Goal: Task Accomplishment & Management: Manage account settings

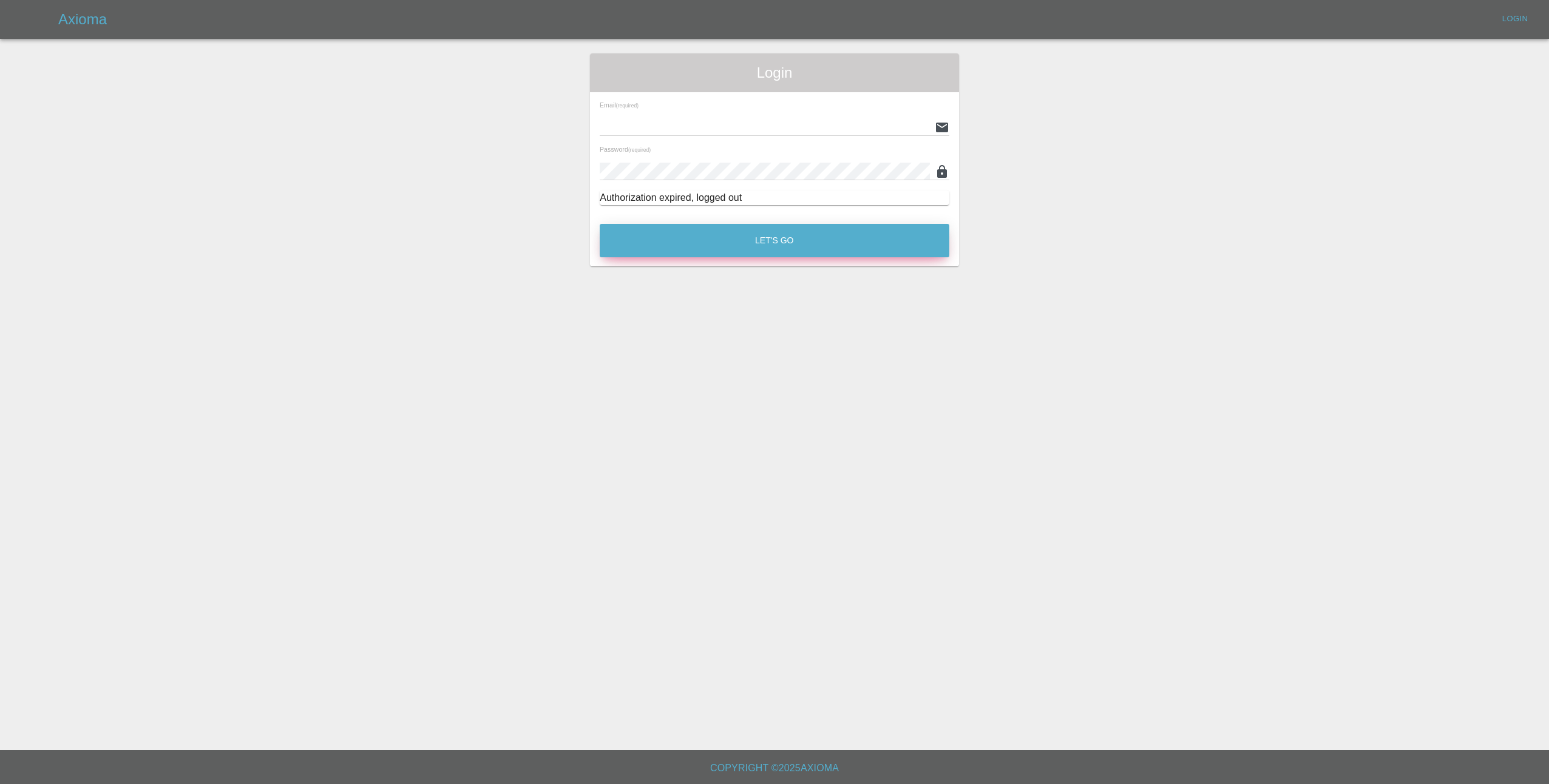
type input "[EMAIL_ADDRESS][DOMAIN_NAME]"
click at [769, 239] on button "Let's Go" at bounding box center [774, 241] width 350 height 33
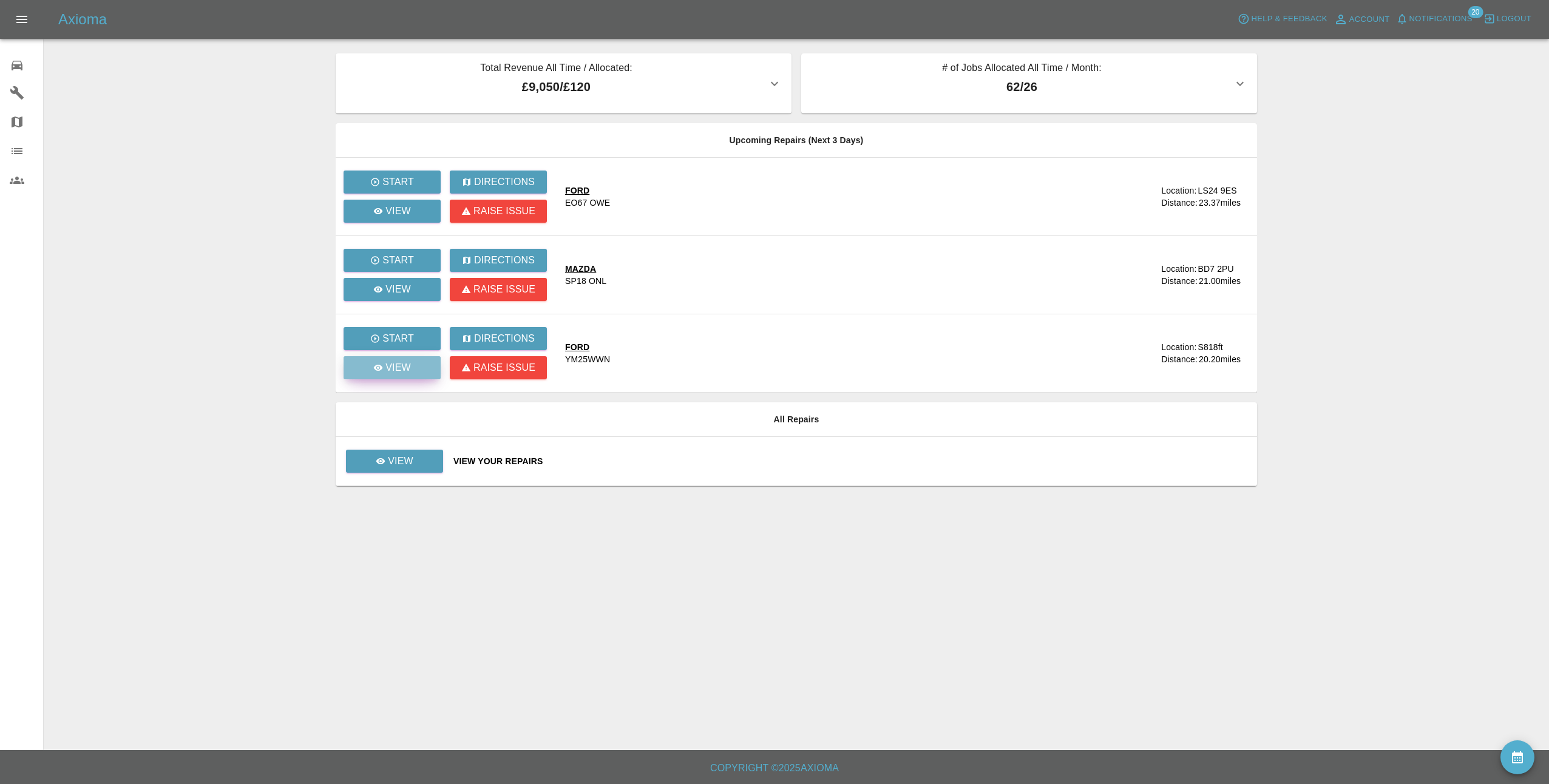
click at [406, 368] on p "View" at bounding box center [398, 368] width 26 height 15
click at [383, 468] on link "View" at bounding box center [394, 461] width 97 height 23
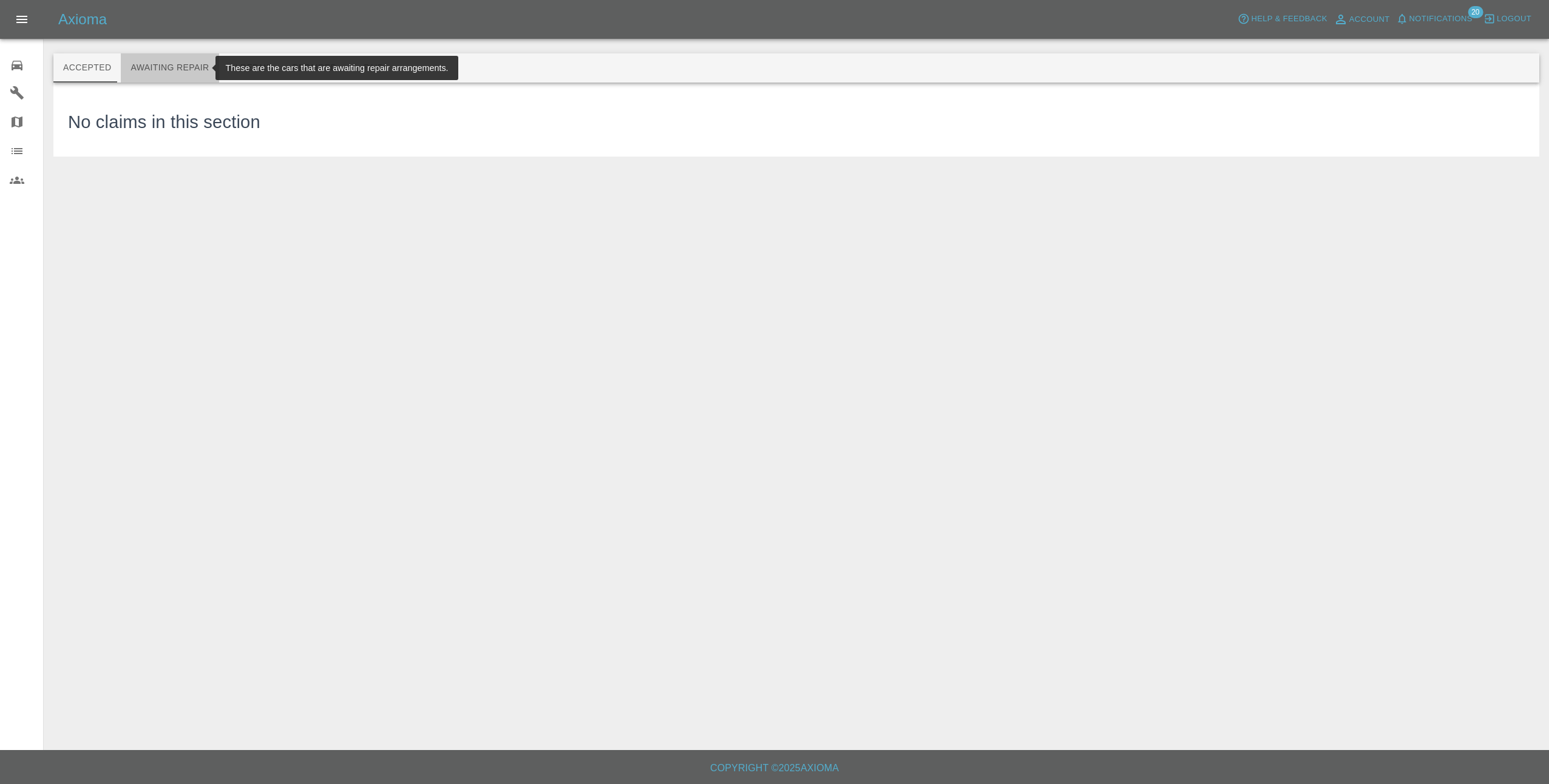
click at [187, 66] on button "Awaiting Repair" at bounding box center [170, 67] width 98 height 29
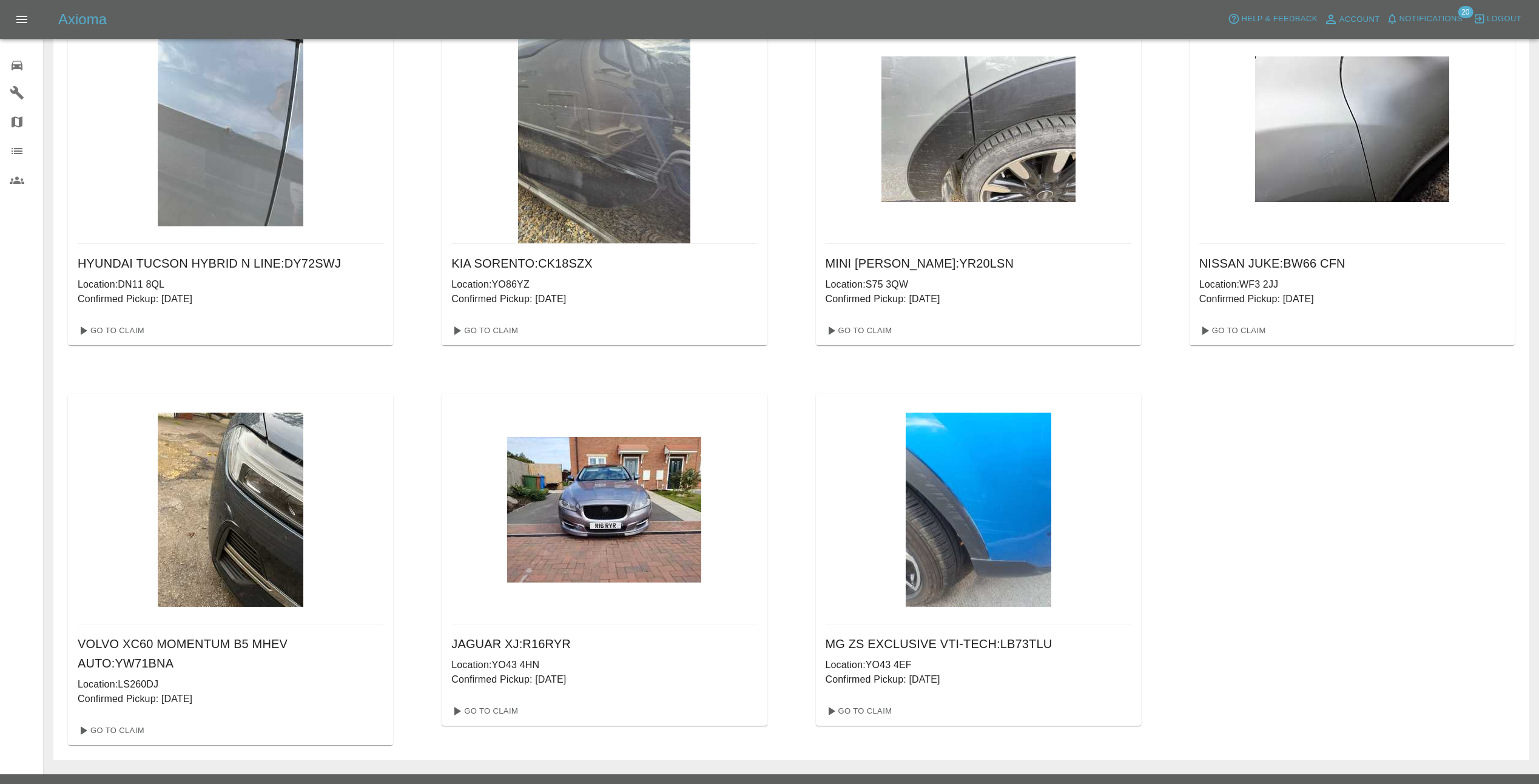
scroll to position [488, 0]
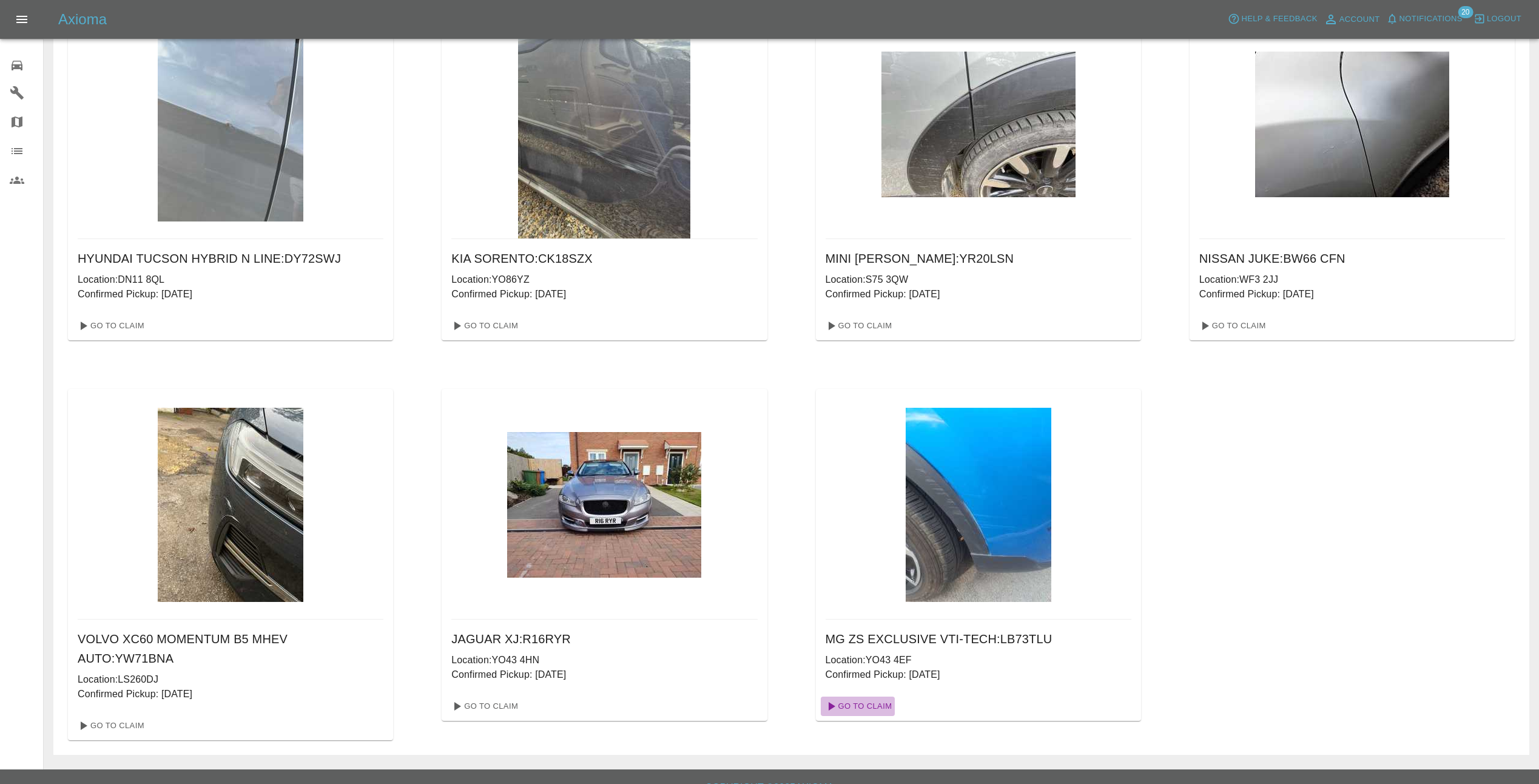
click at [857, 705] on link "Go To Claim" at bounding box center [858, 706] width 75 height 19
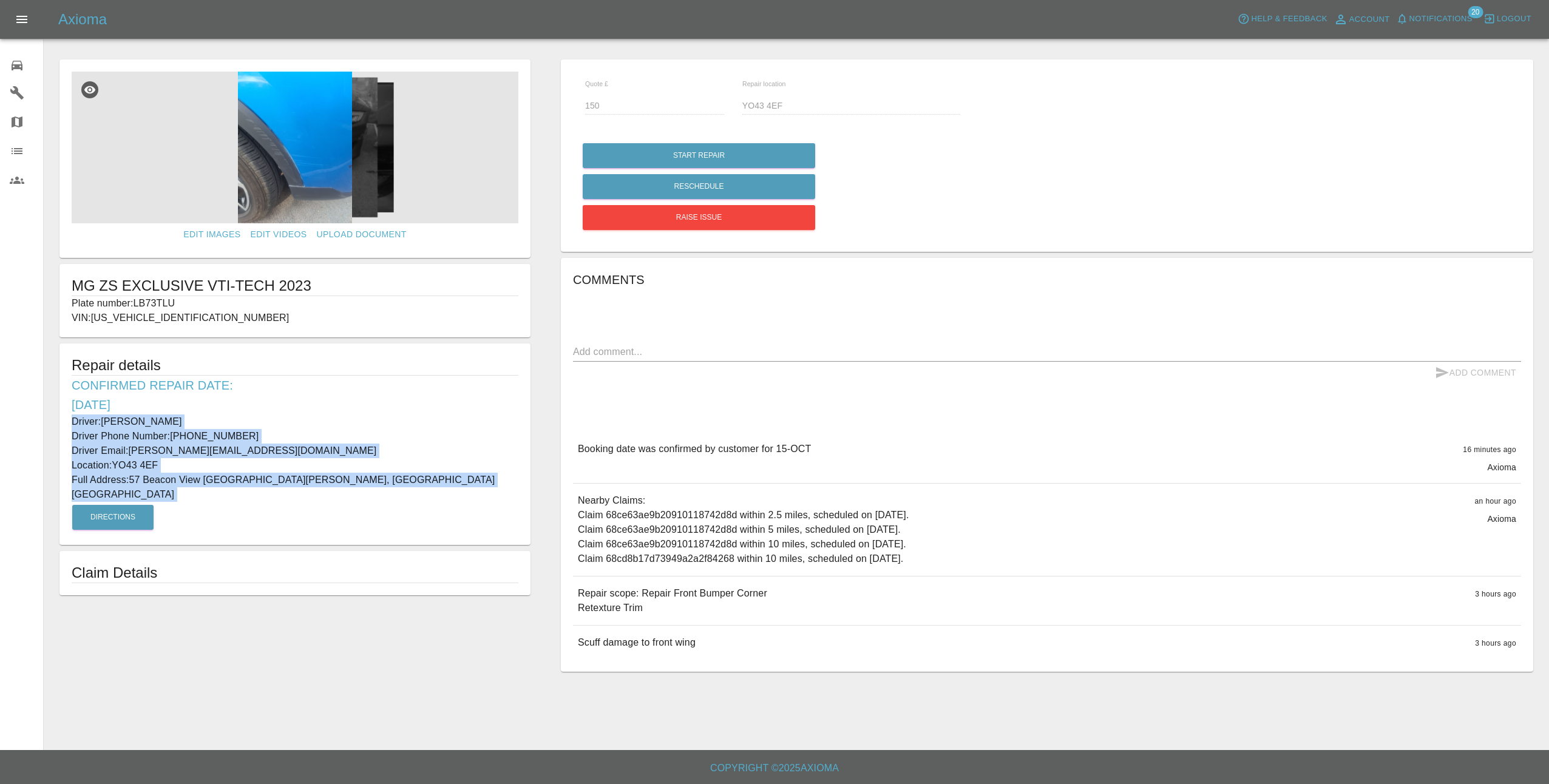
drag, startPoint x: 69, startPoint y: 417, endPoint x: 412, endPoint y: 490, distance: 350.7
click at [412, 490] on div "Repair details Confirmed Repair Date: 15/10/25 Driver: John Stiff Driver Phone …" at bounding box center [295, 444] width 471 height 201
copy div "Driver: John Stiff Driver Phone Number: +447927713559 Driver Email: john.stiff1…"
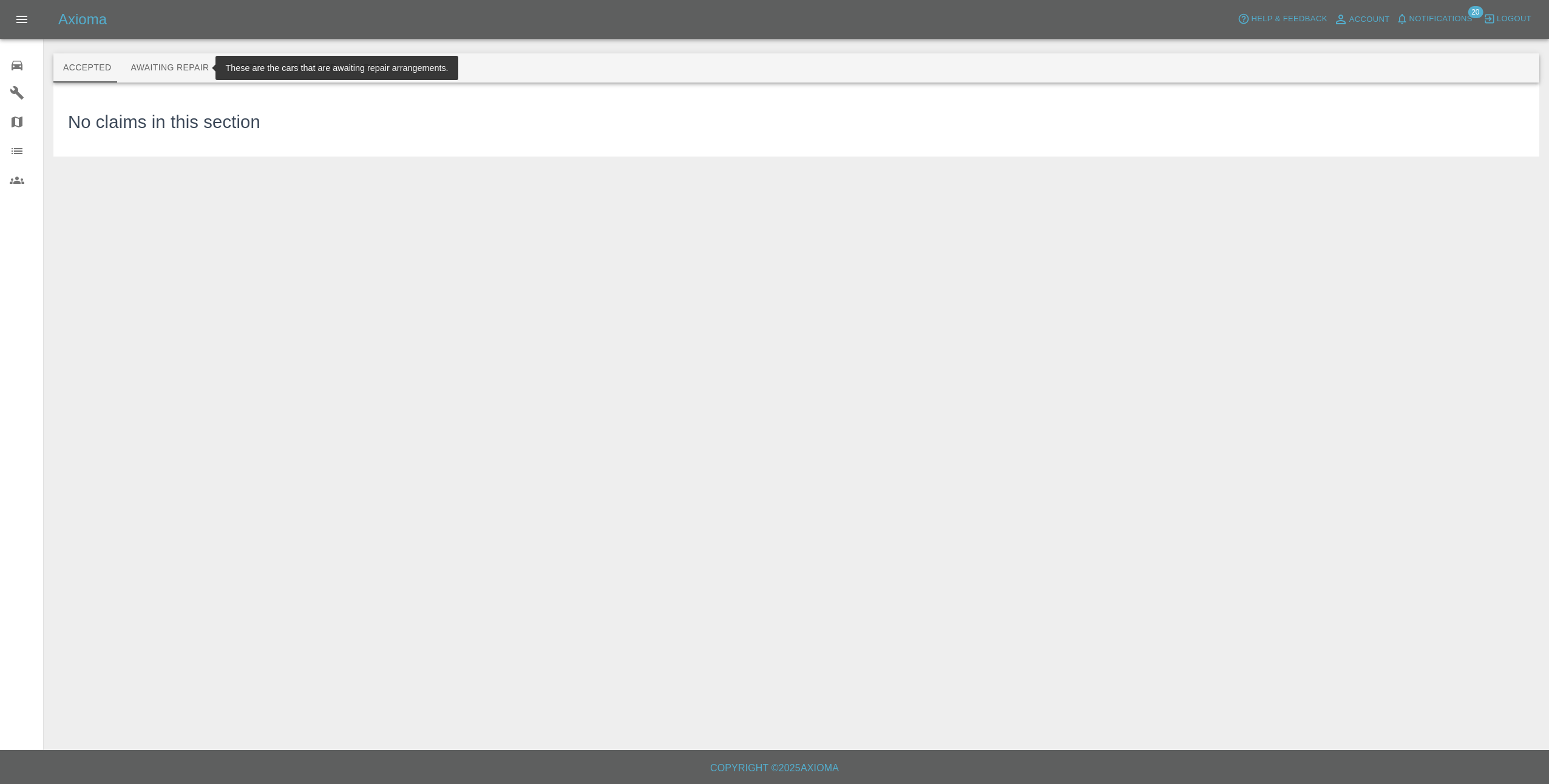
click at [139, 73] on button "Awaiting Repair" at bounding box center [170, 67] width 98 height 29
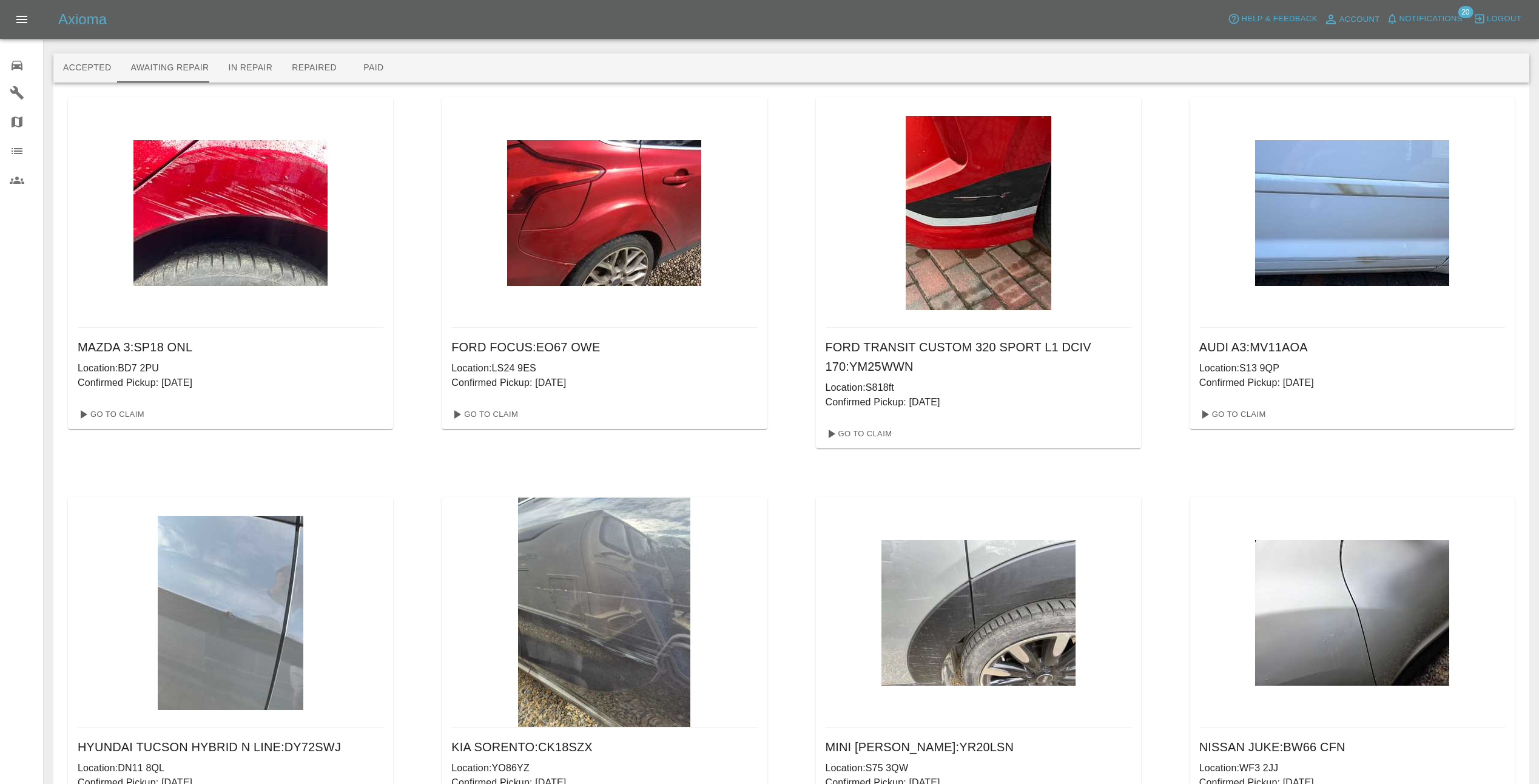
click at [1445, 15] on span "Notifications" at bounding box center [1431, 19] width 63 height 14
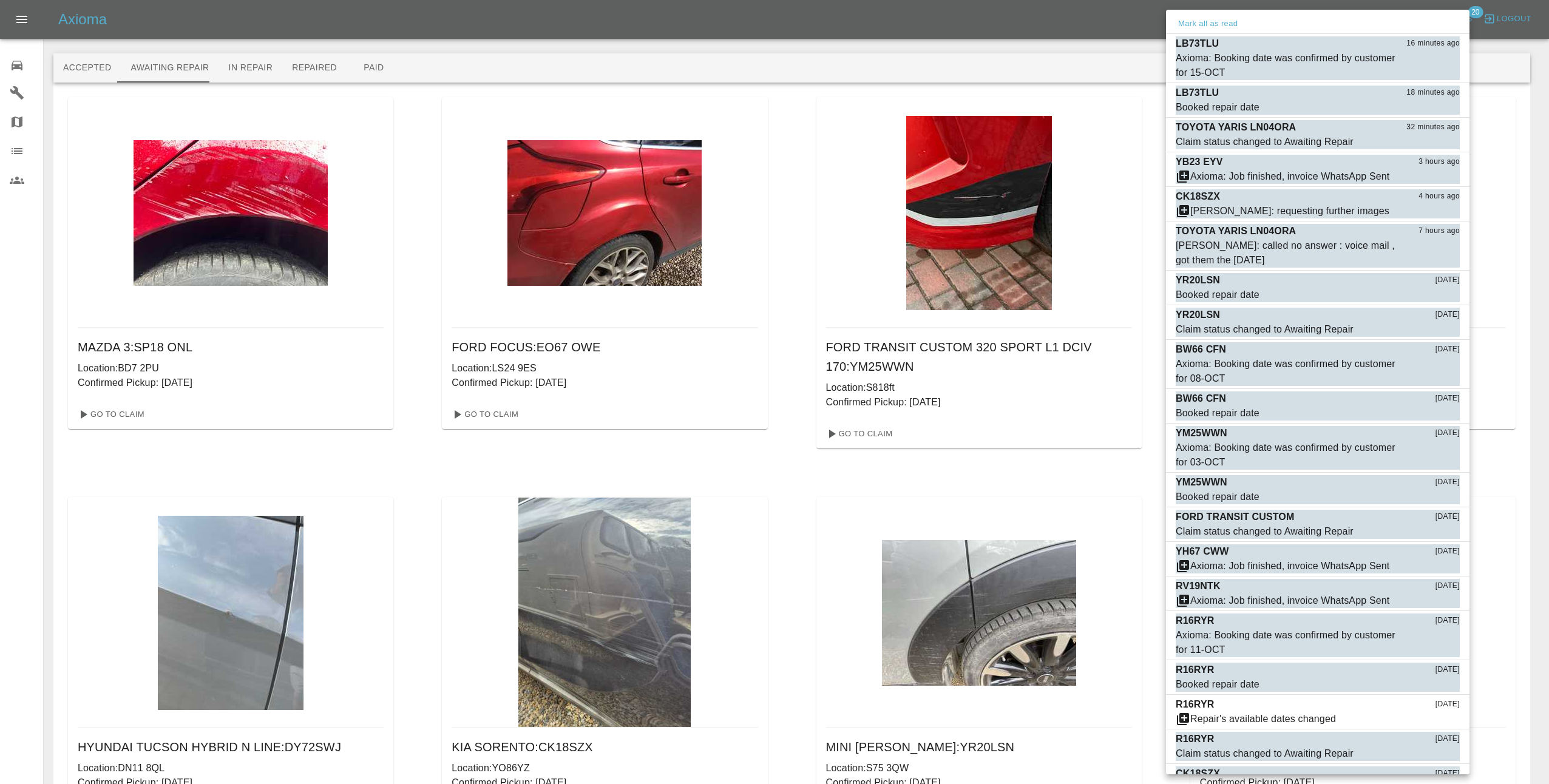
click at [351, 61] on div at bounding box center [774, 392] width 1549 height 784
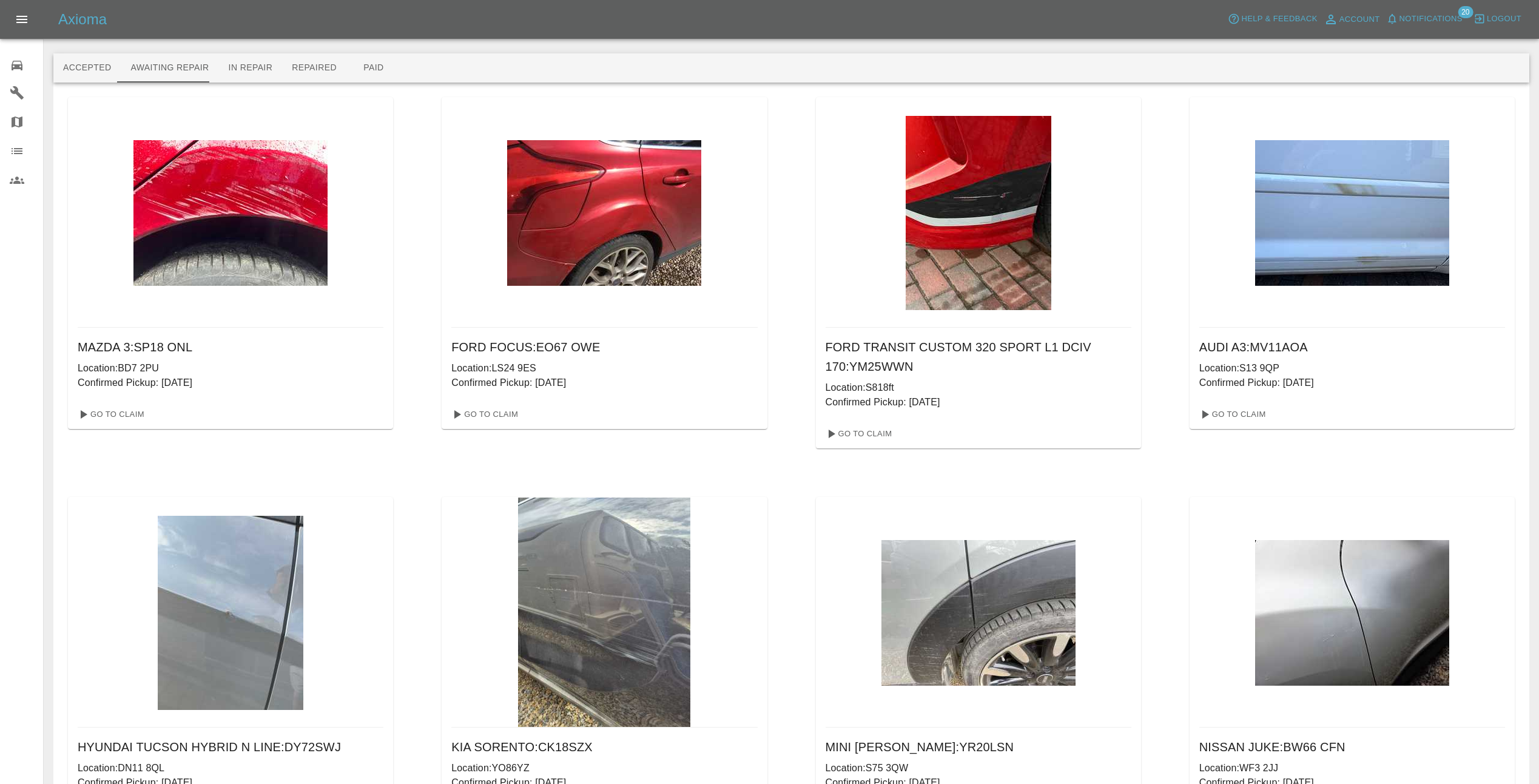
click at [353, 65] on div "Mark all as read LB73TLU 16 minutes ago Axioma: Booking date was confirmed by c…" at bounding box center [769, 392] width 1539 height 784
click at [355, 69] on button "Paid" at bounding box center [373, 67] width 55 height 29
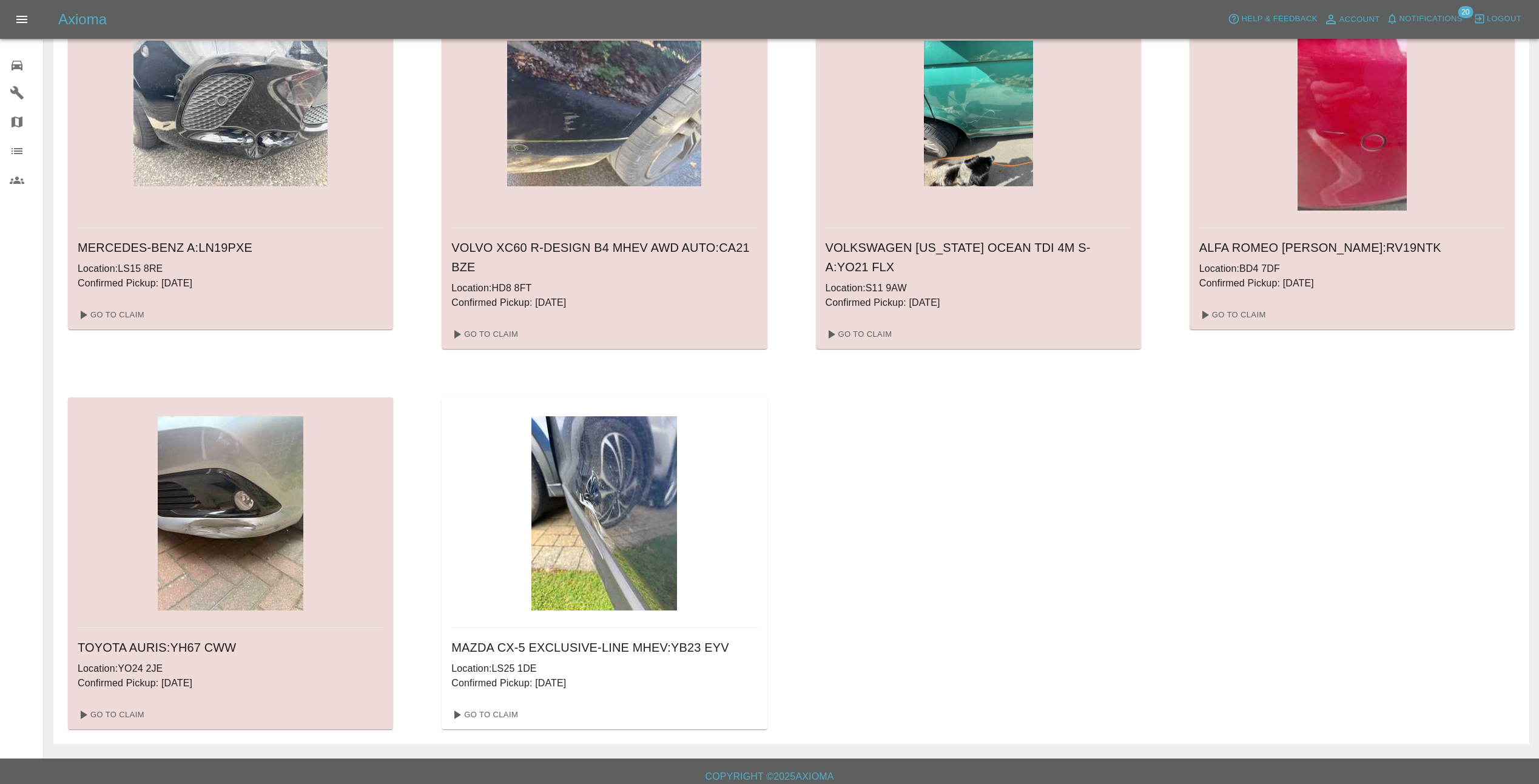
scroll to position [1288, 0]
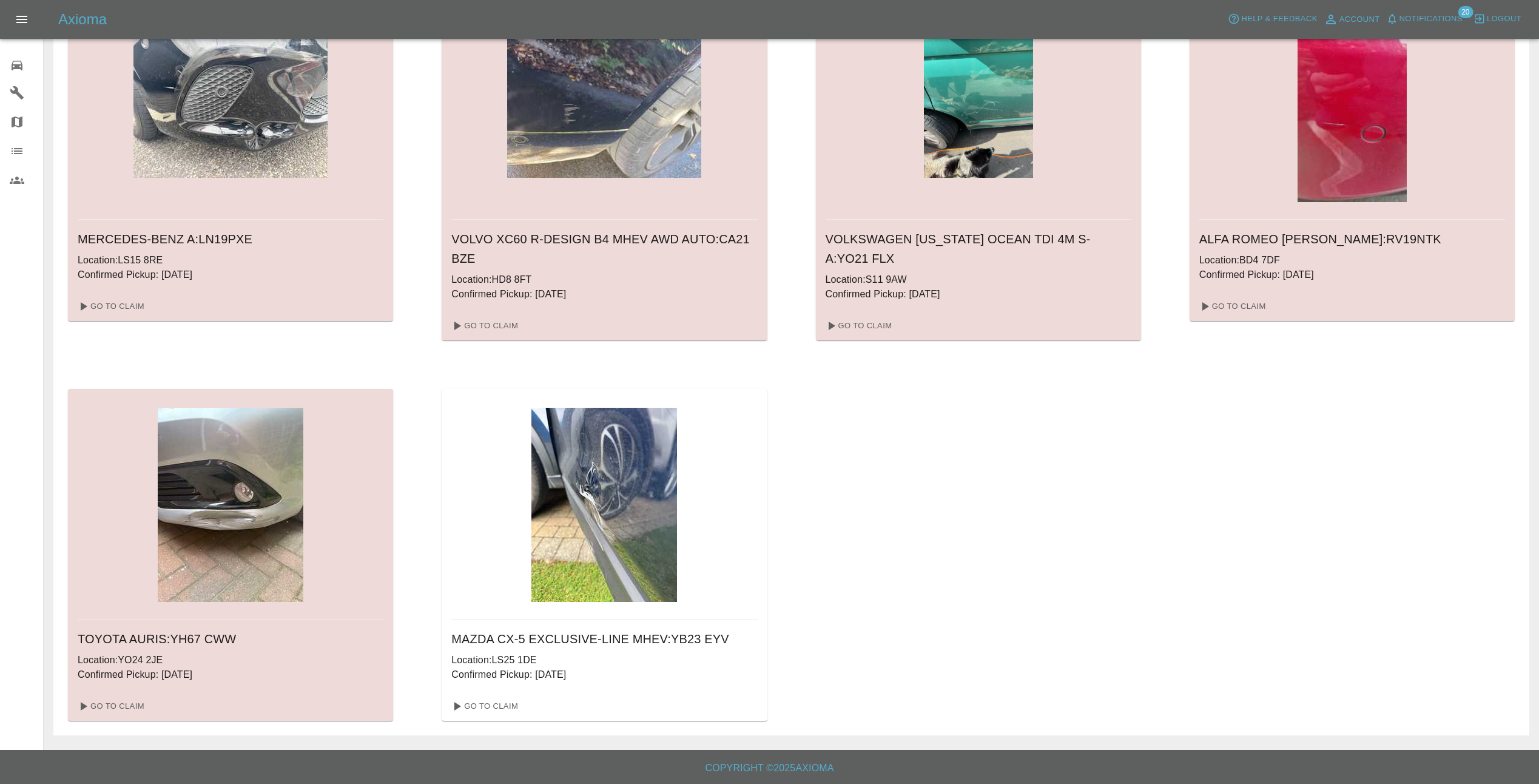
click at [638, 464] on img at bounding box center [604, 505] width 145 height 194
click at [483, 712] on link "Go To Claim" at bounding box center [483, 706] width 75 height 19
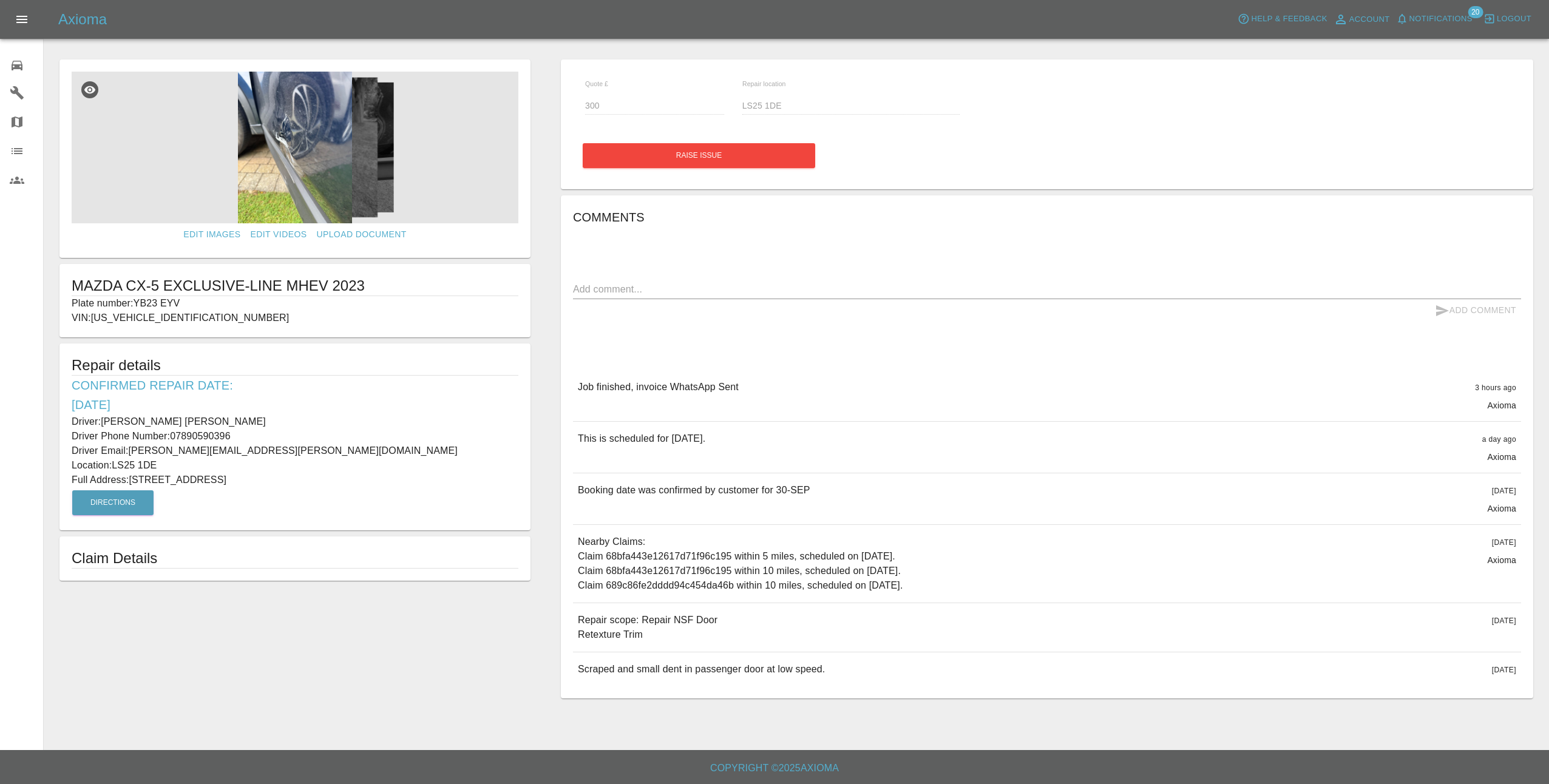
click at [346, 187] on img at bounding box center [295, 148] width 447 height 152
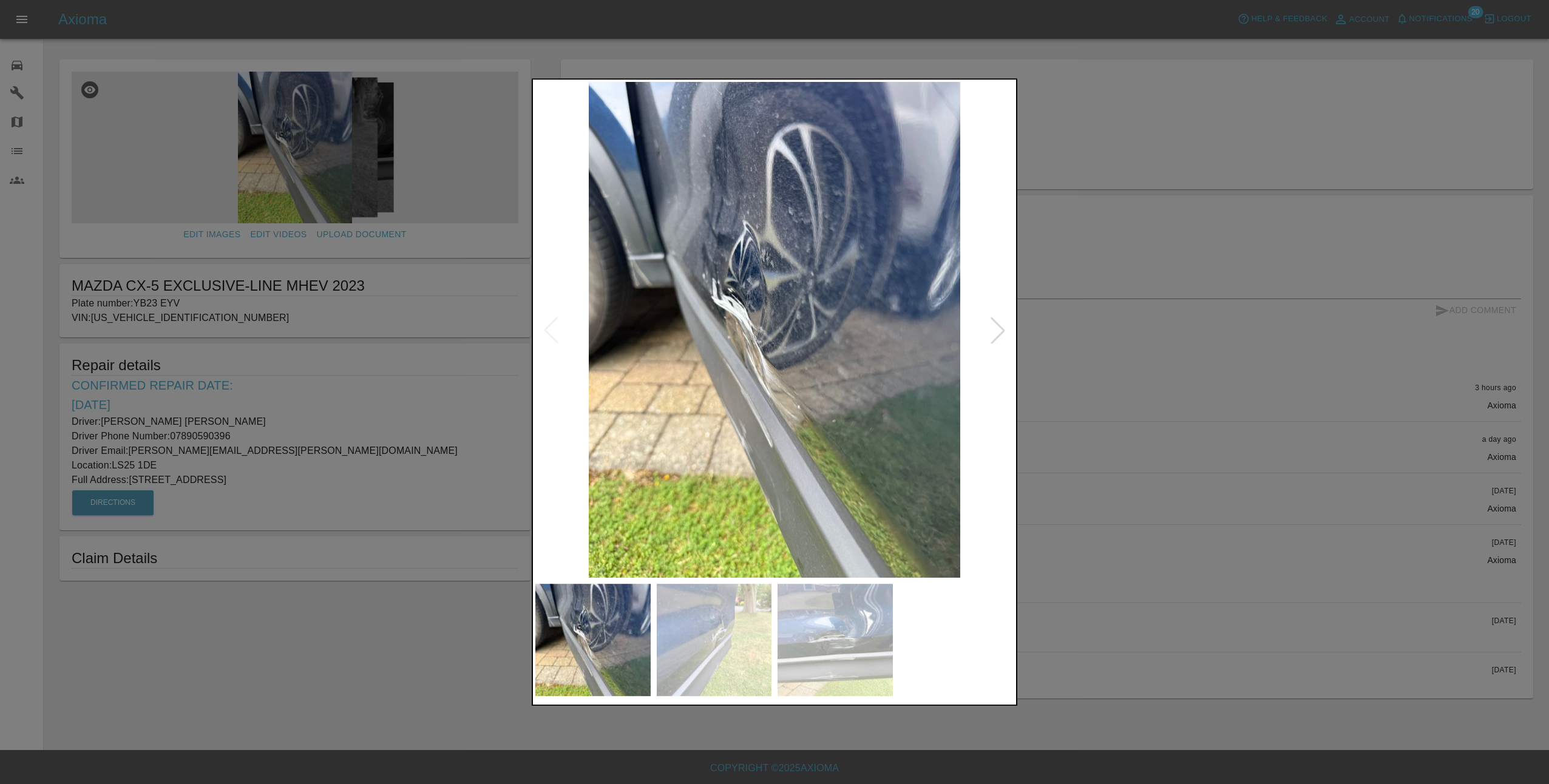
click at [1003, 329] on div at bounding box center [998, 330] width 27 height 27
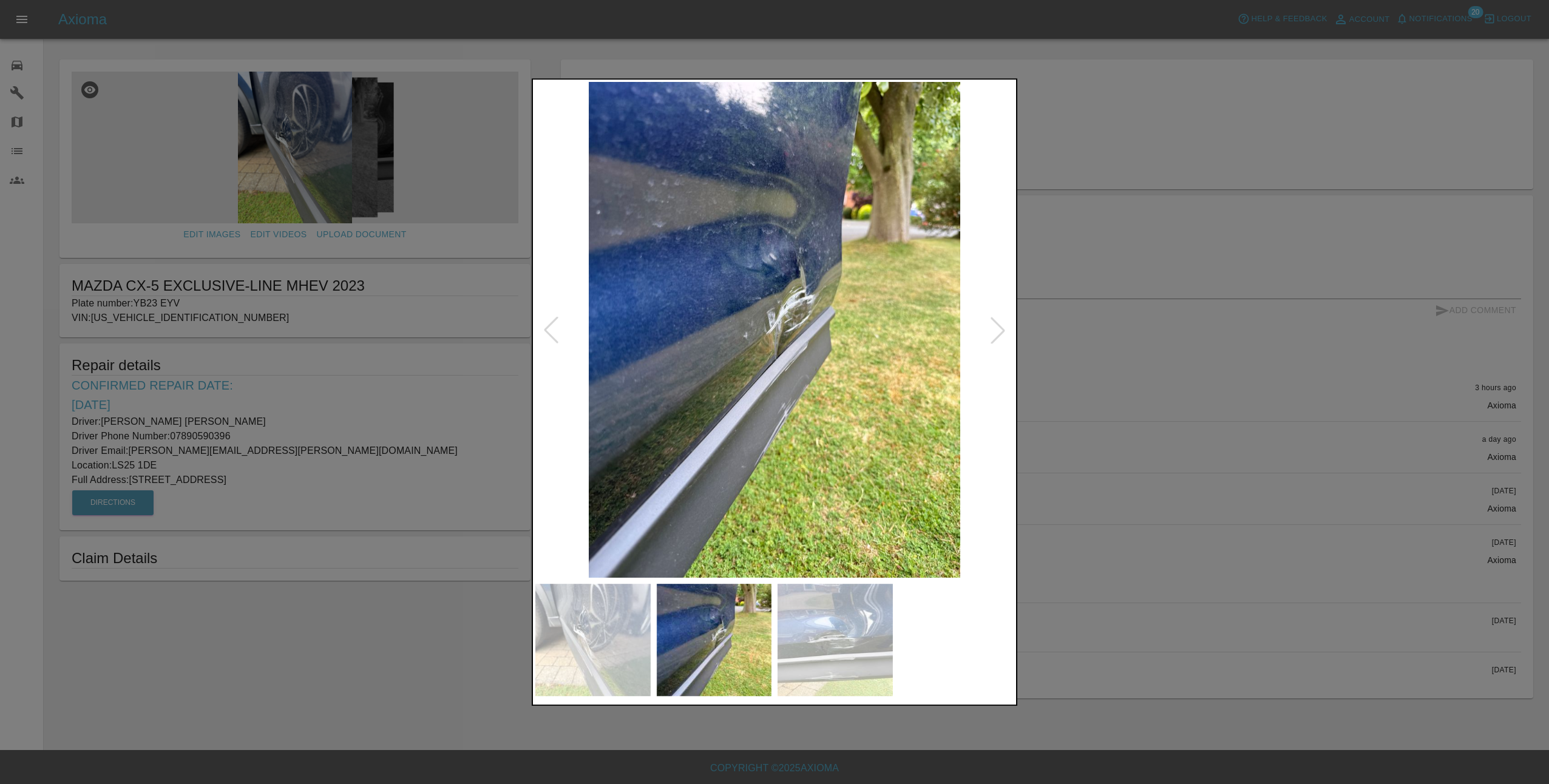
click at [1003, 328] on div at bounding box center [998, 330] width 27 height 27
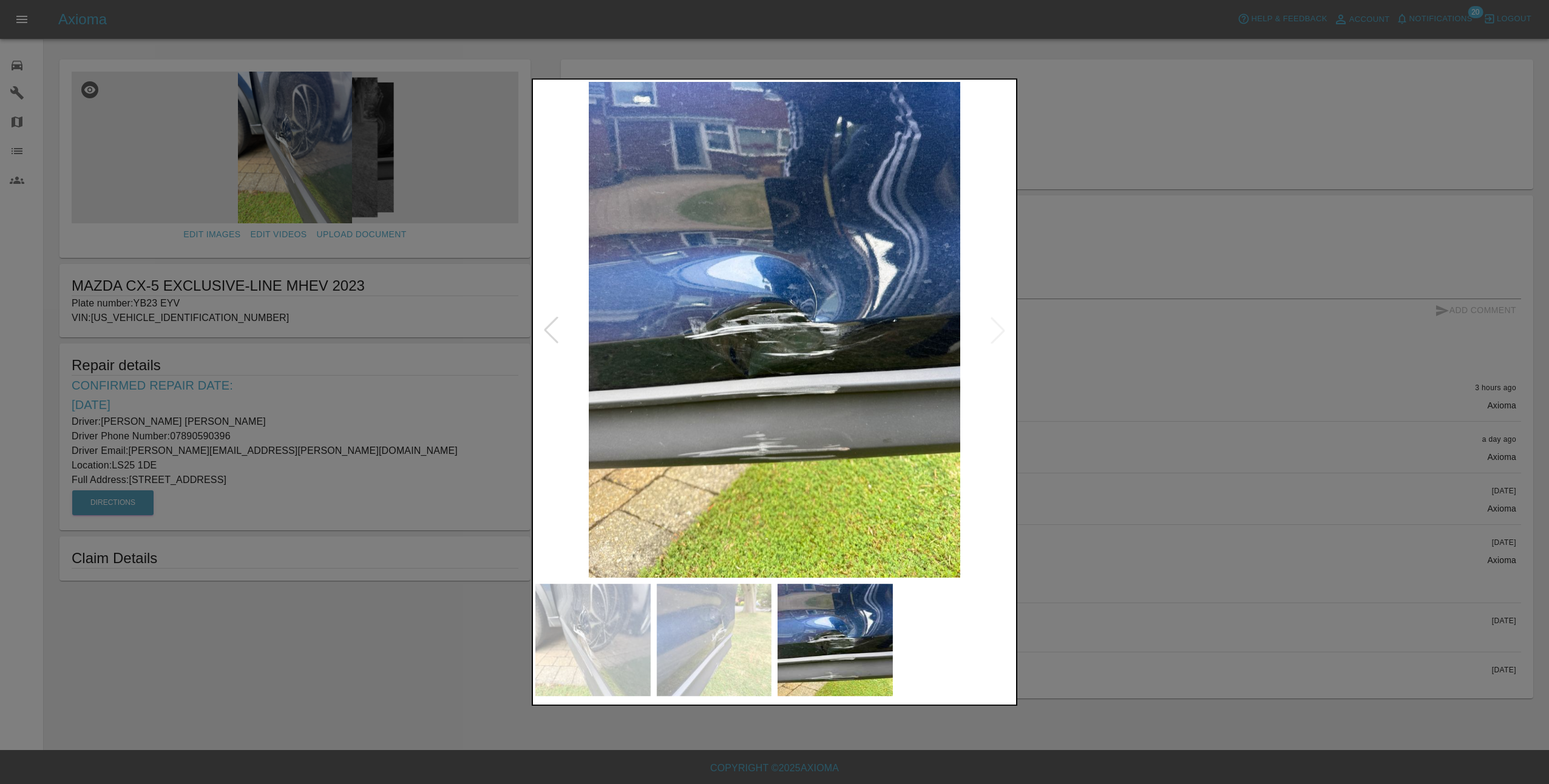
click at [1002, 328] on img at bounding box center [774, 329] width 478 height 496
click at [1079, 375] on div at bounding box center [774, 392] width 1549 height 784
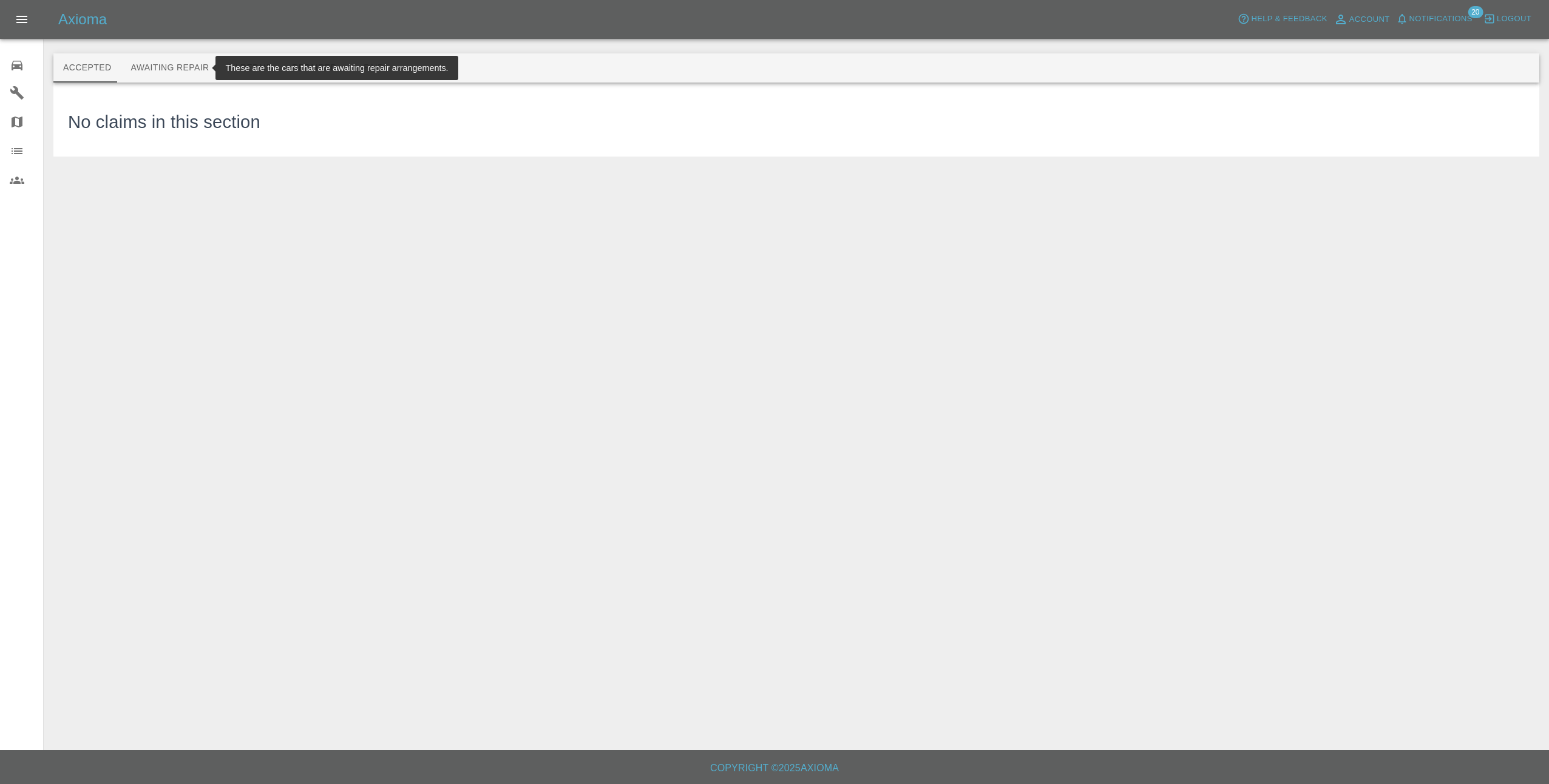
click at [153, 61] on button "Awaiting Repair" at bounding box center [170, 67] width 98 height 29
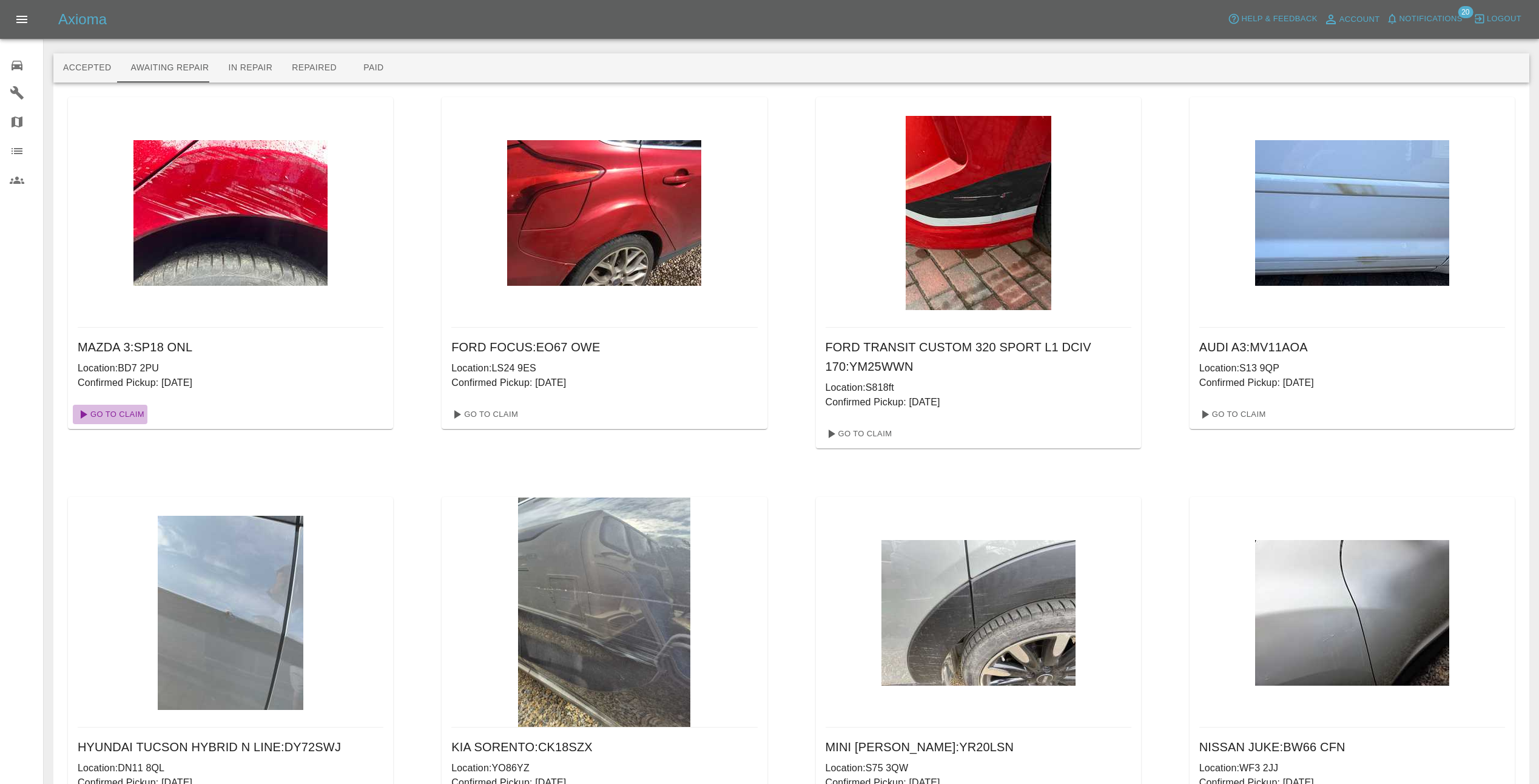
click at [123, 412] on link "Go To Claim" at bounding box center [110, 414] width 75 height 19
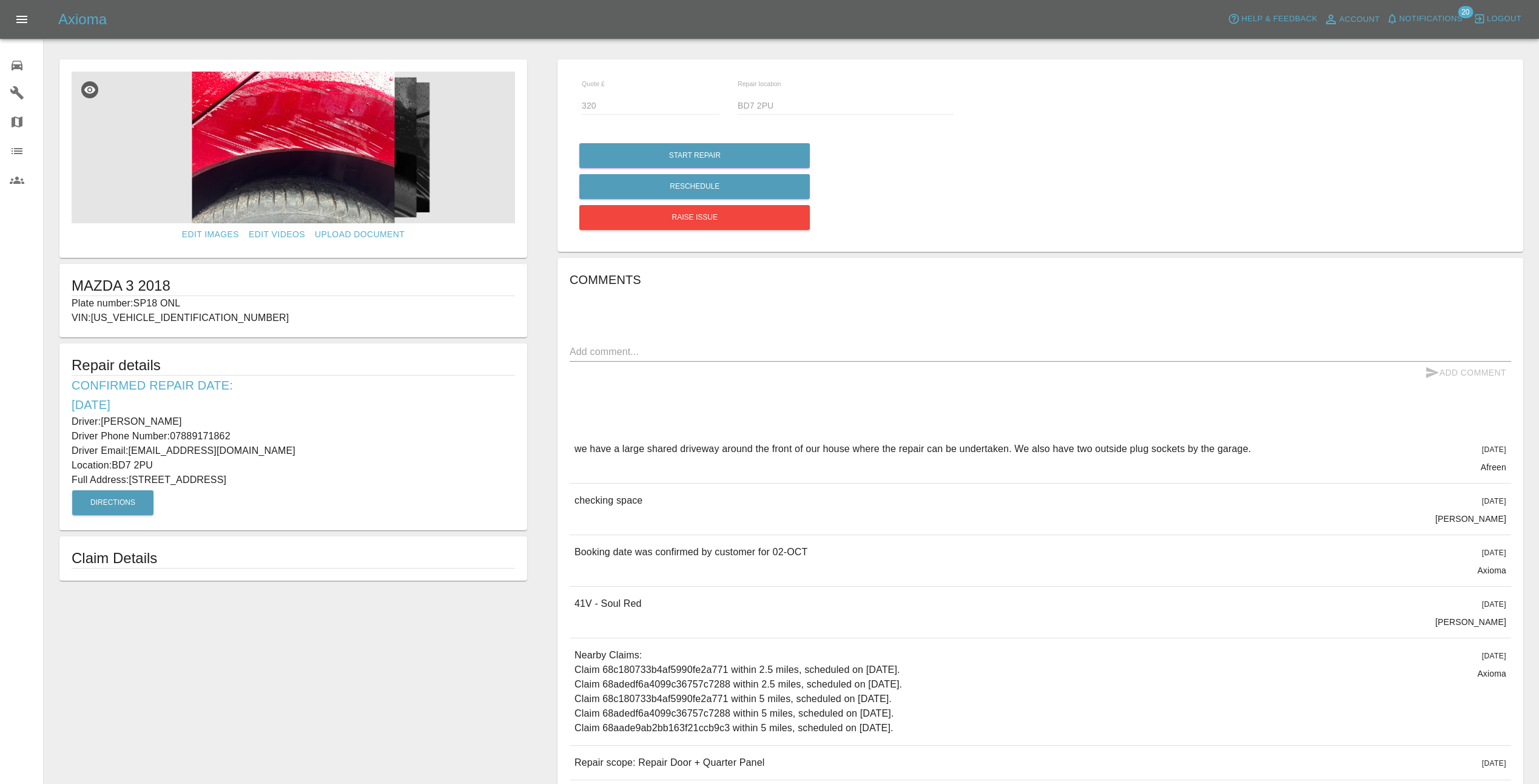
click at [254, 140] on img at bounding box center [293, 148] width 443 height 152
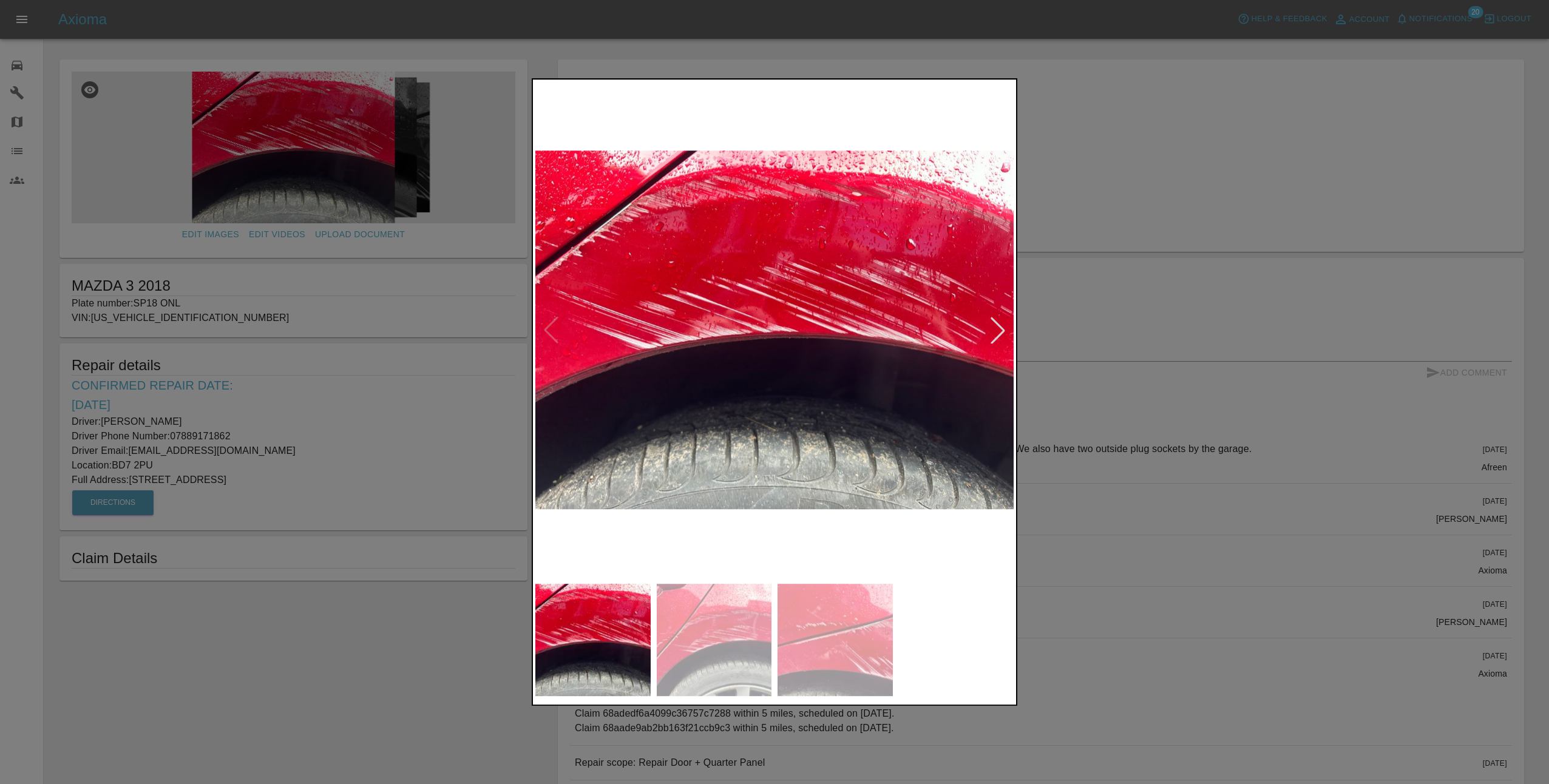
click at [1006, 331] on div at bounding box center [998, 330] width 27 height 27
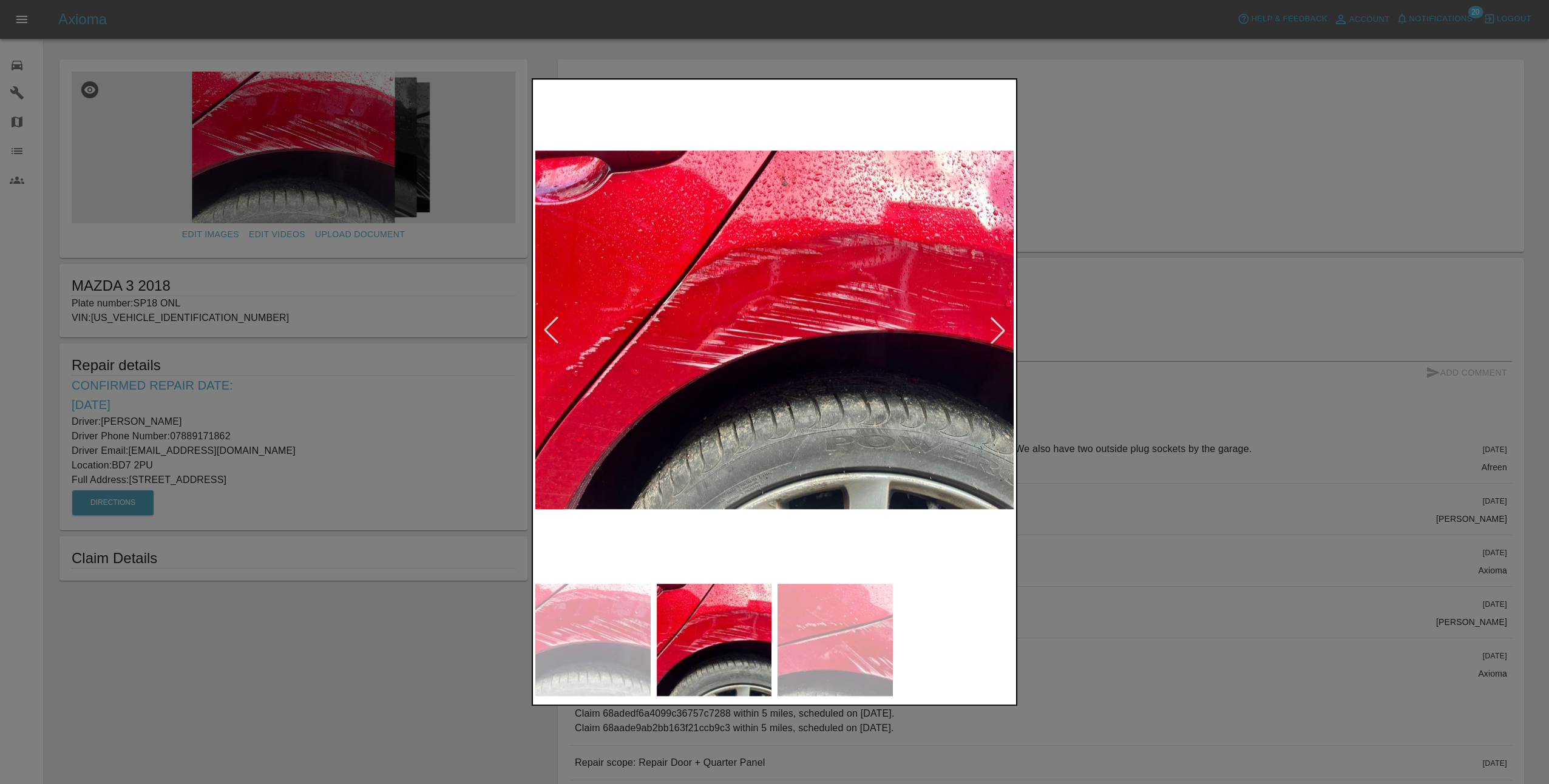
click at [1003, 328] on div at bounding box center [998, 330] width 27 height 27
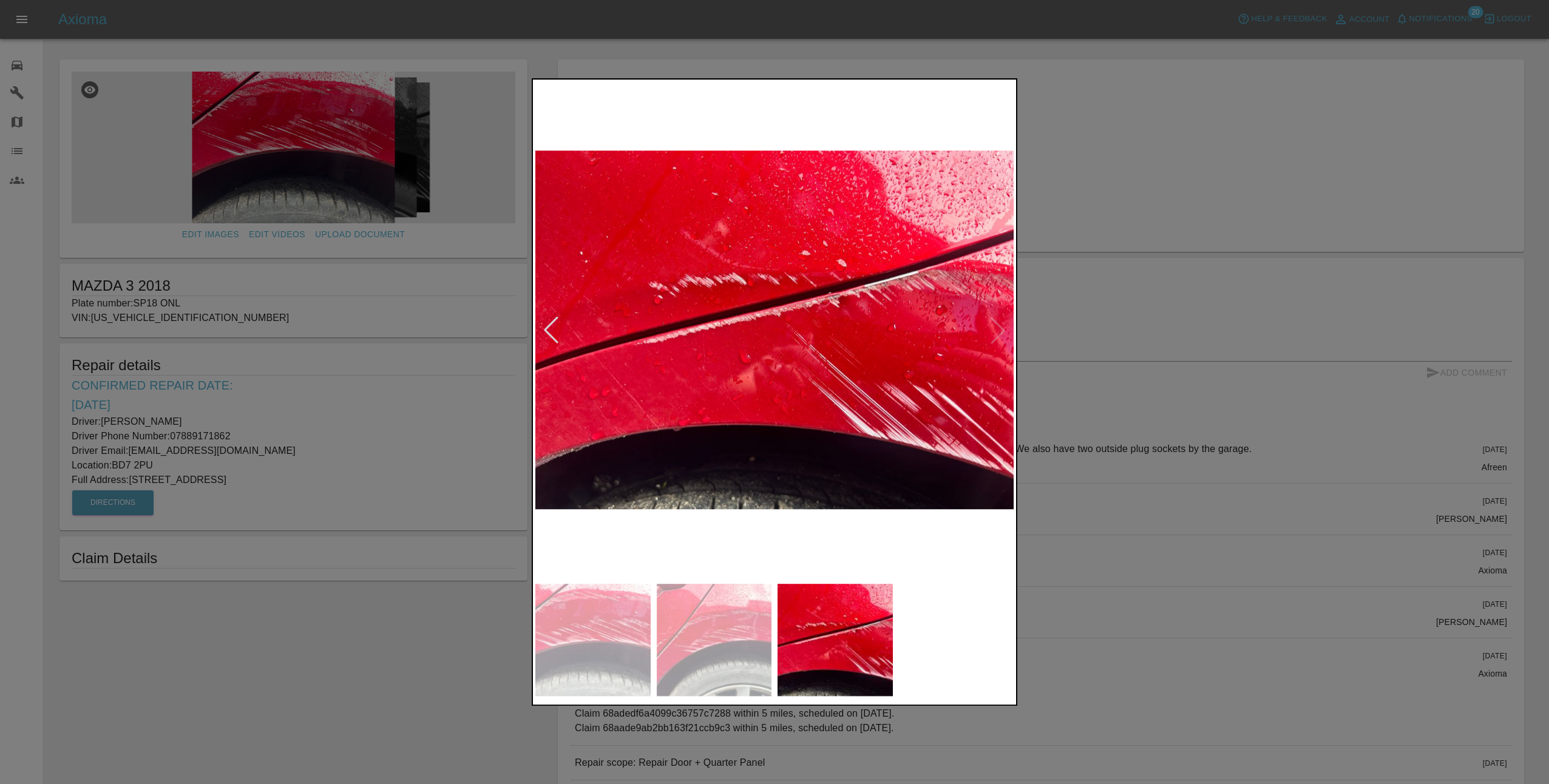
click at [1003, 328] on img at bounding box center [774, 329] width 478 height 496
click at [547, 326] on div at bounding box center [552, 330] width 27 height 27
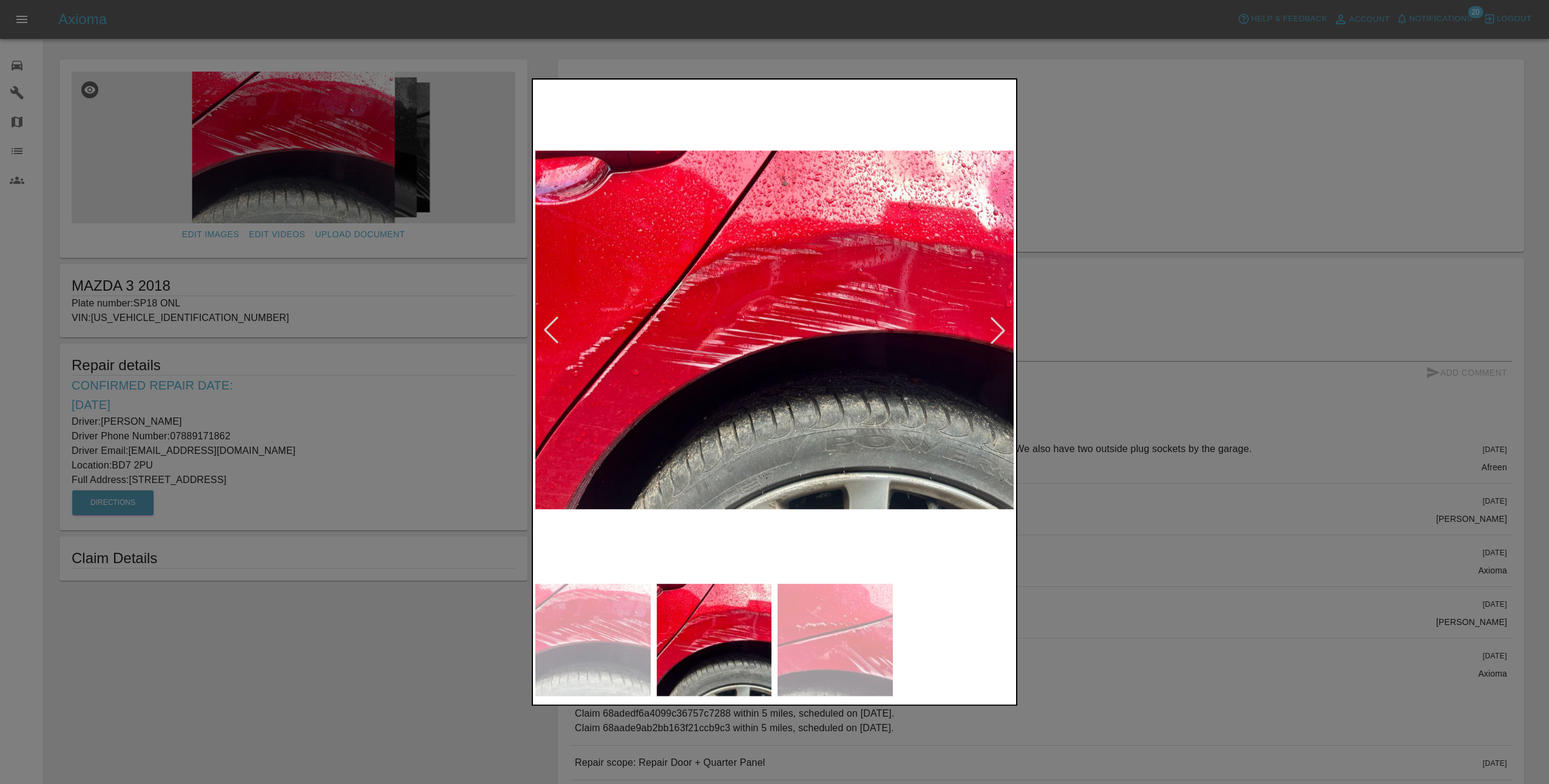
click at [390, 550] on div at bounding box center [774, 392] width 1549 height 784
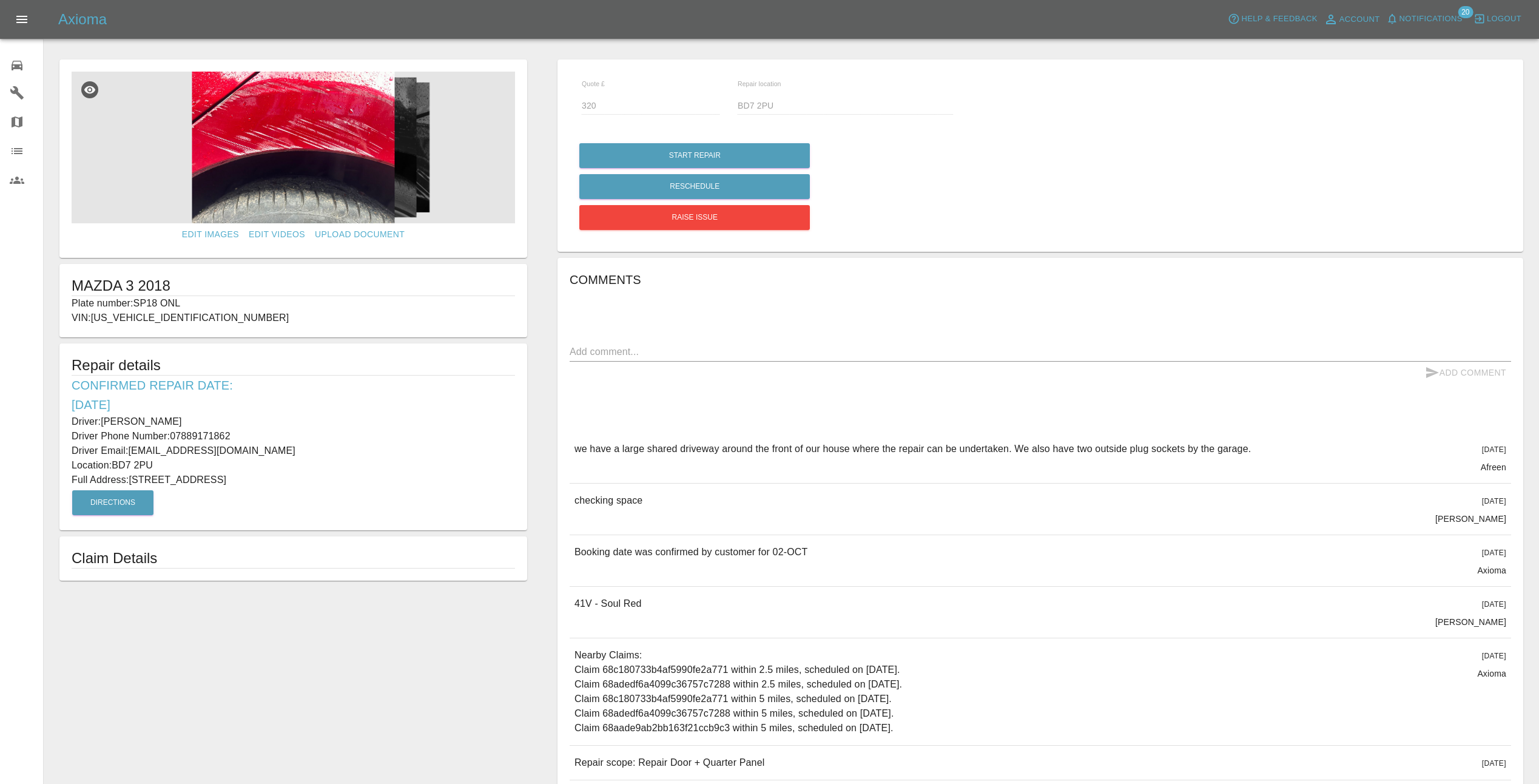
click at [318, 147] on img at bounding box center [293, 148] width 443 height 152
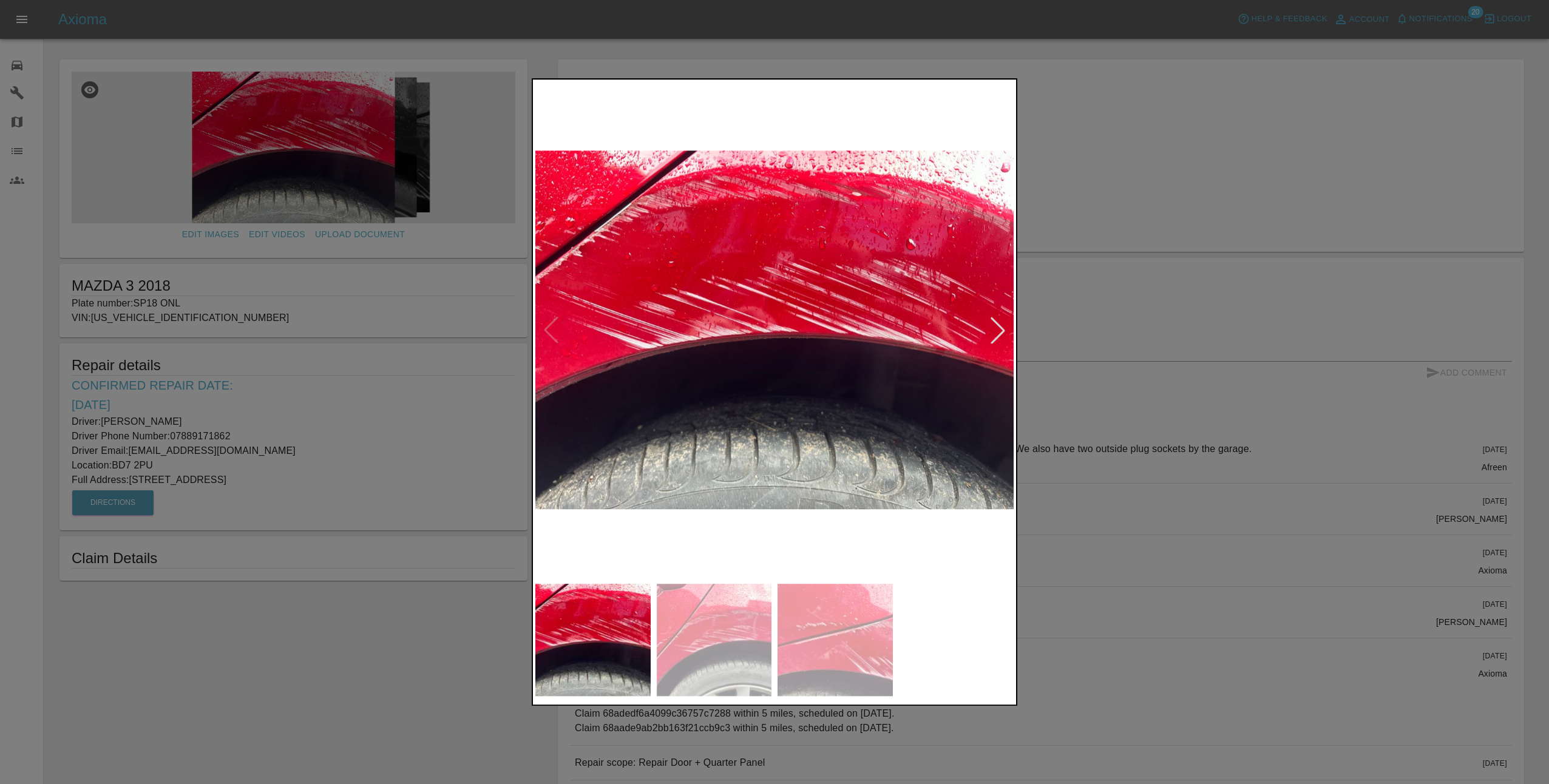
click at [1004, 334] on div at bounding box center [998, 330] width 27 height 27
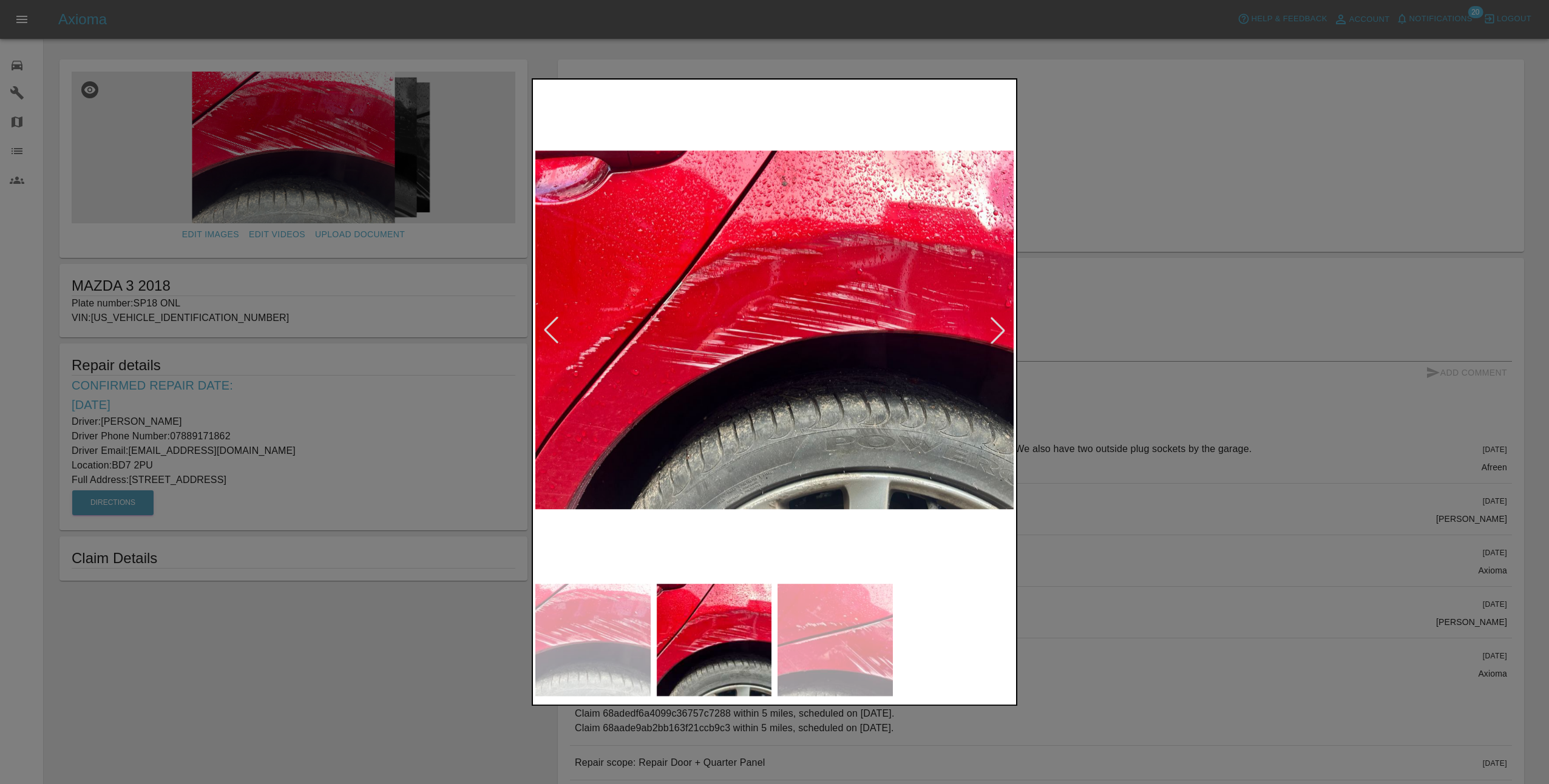
click at [1004, 332] on div at bounding box center [998, 330] width 27 height 27
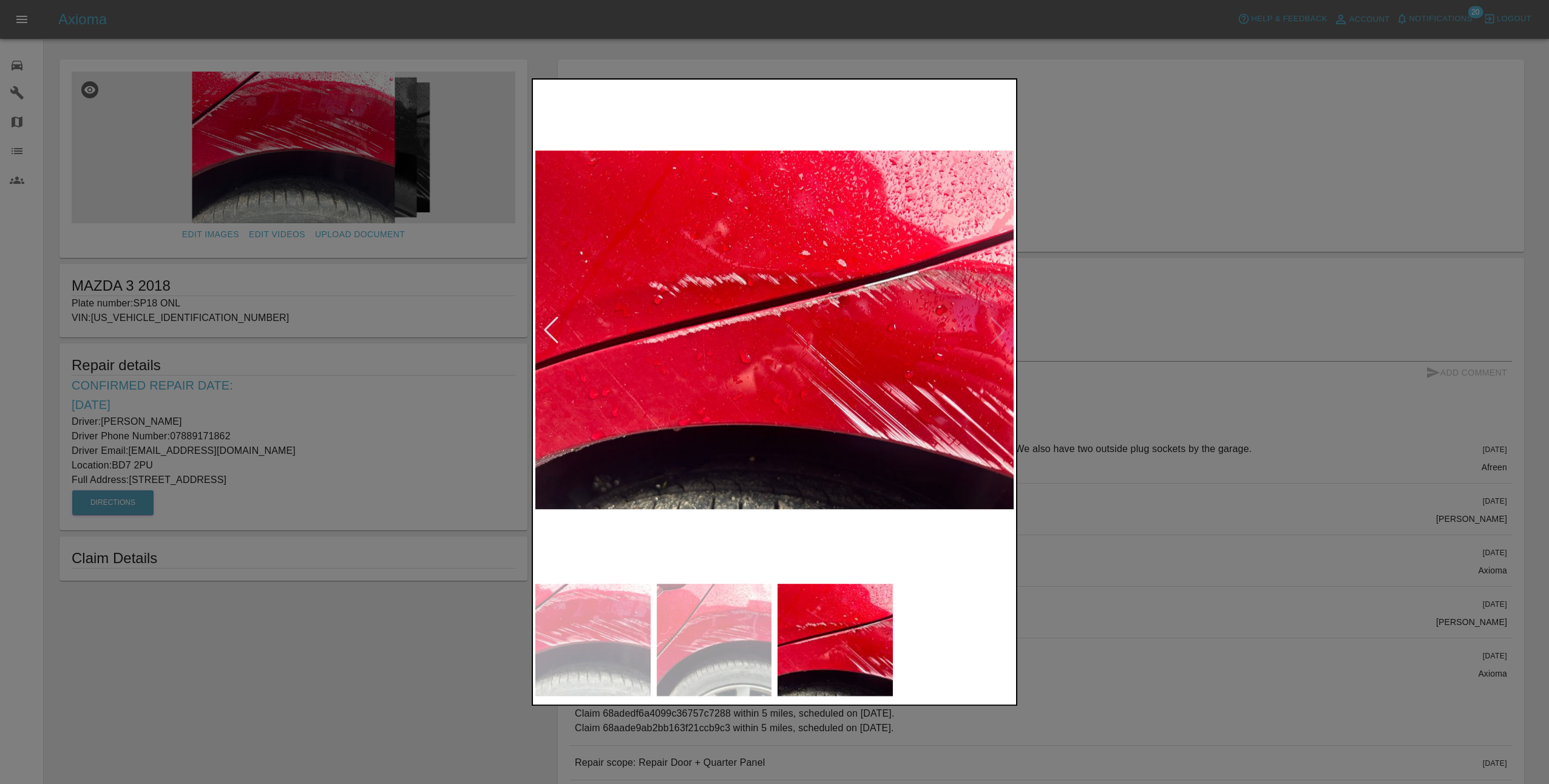
click at [1102, 387] on div at bounding box center [774, 392] width 1549 height 784
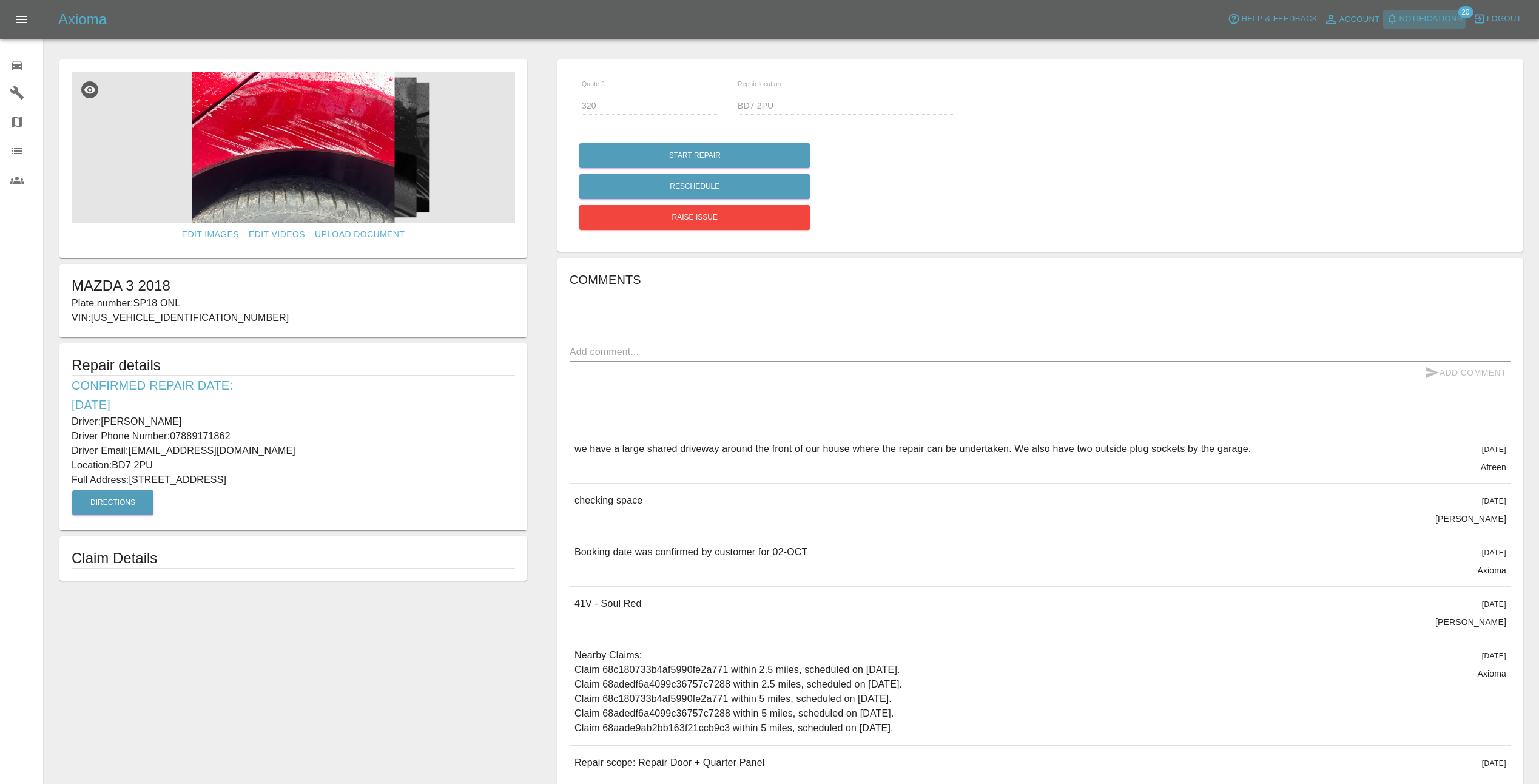
click at [1433, 19] on span "Notifications" at bounding box center [1431, 19] width 63 height 14
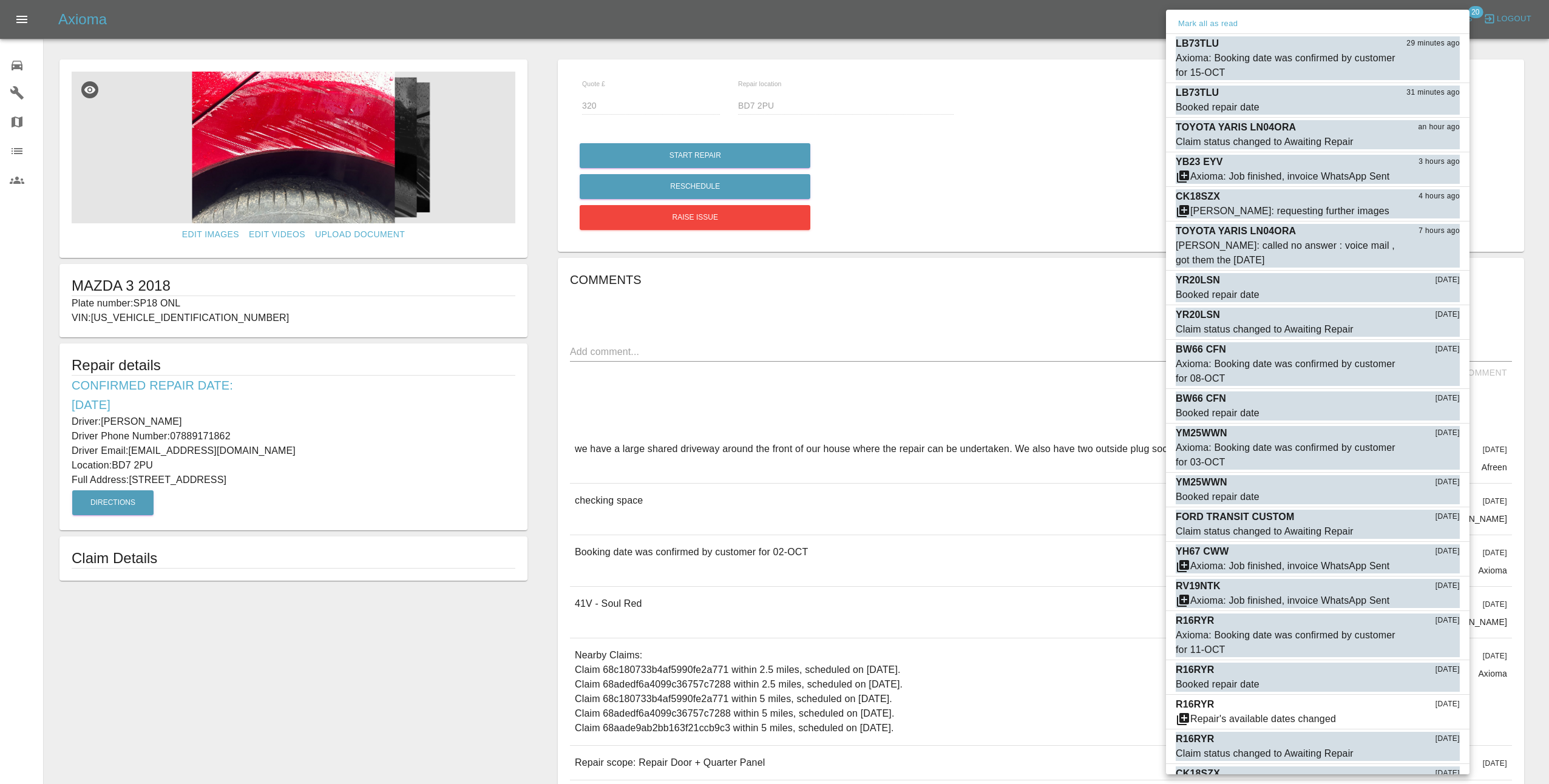
click at [1009, 110] on div at bounding box center [774, 392] width 1549 height 784
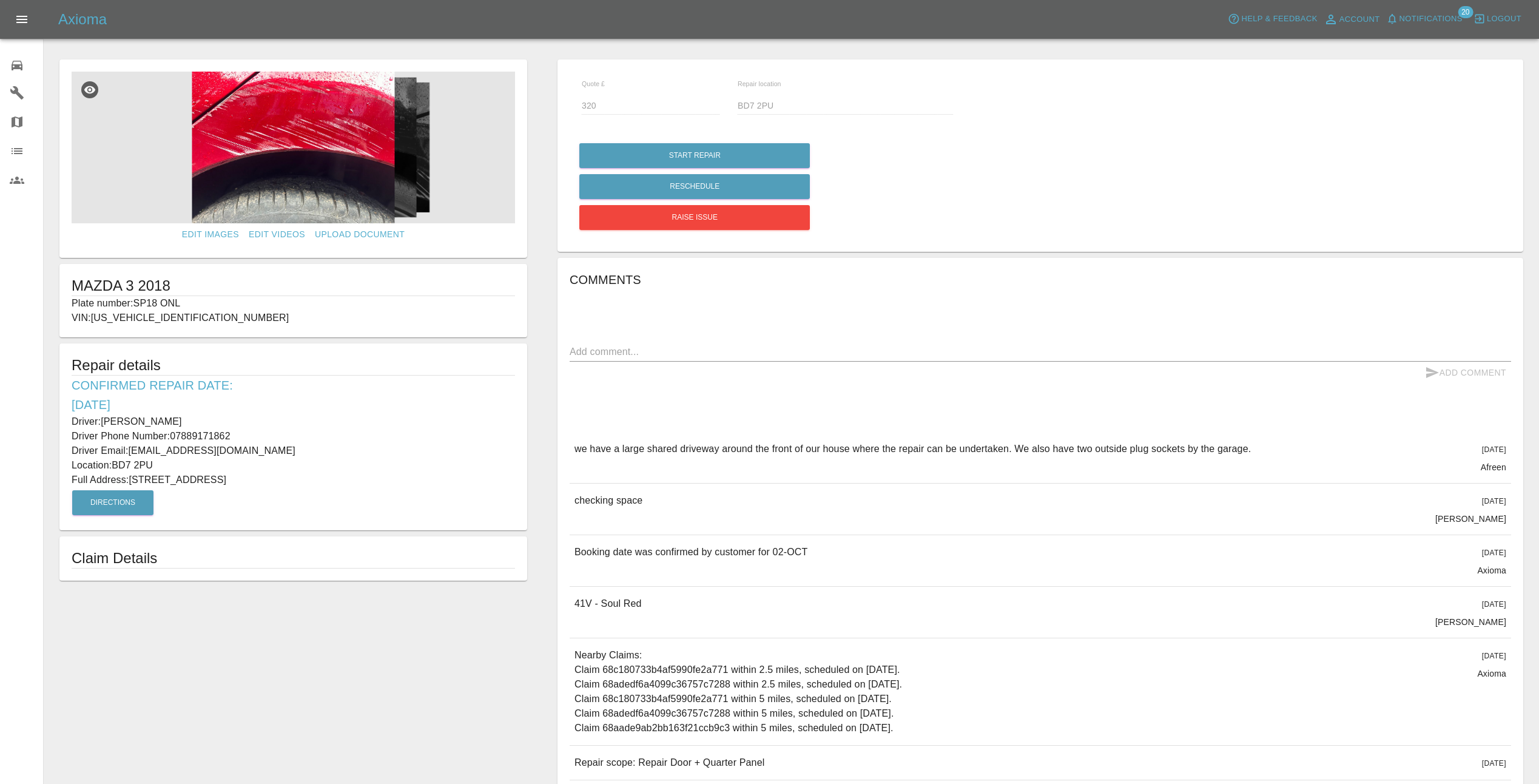
click at [19, 13] on icon "Open drawer" at bounding box center [22, 19] width 15 height 15
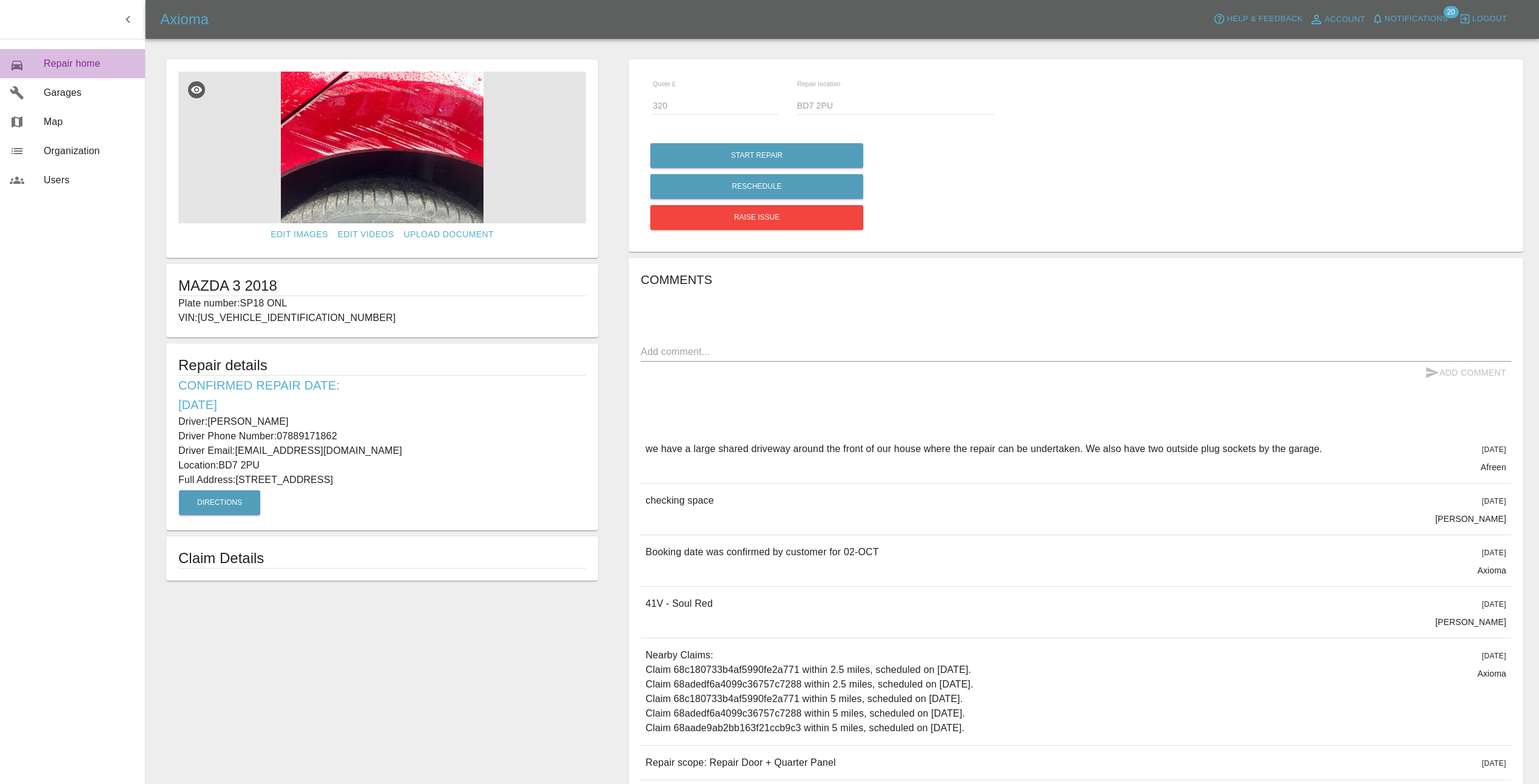
click at [67, 60] on span "Repair home" at bounding box center [89, 64] width 92 height 15
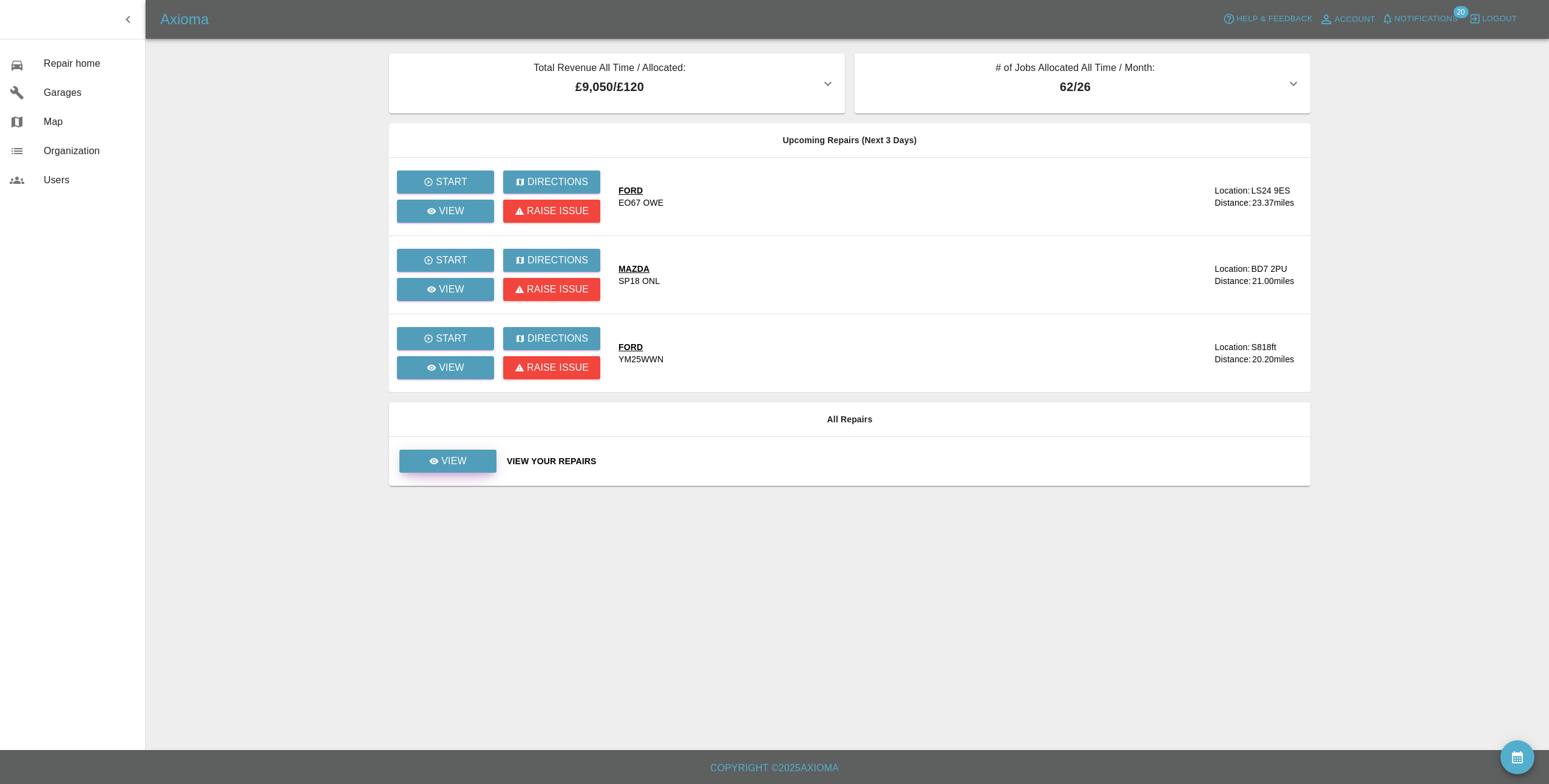
click at [434, 462] on icon at bounding box center [434, 461] width 9 height 6
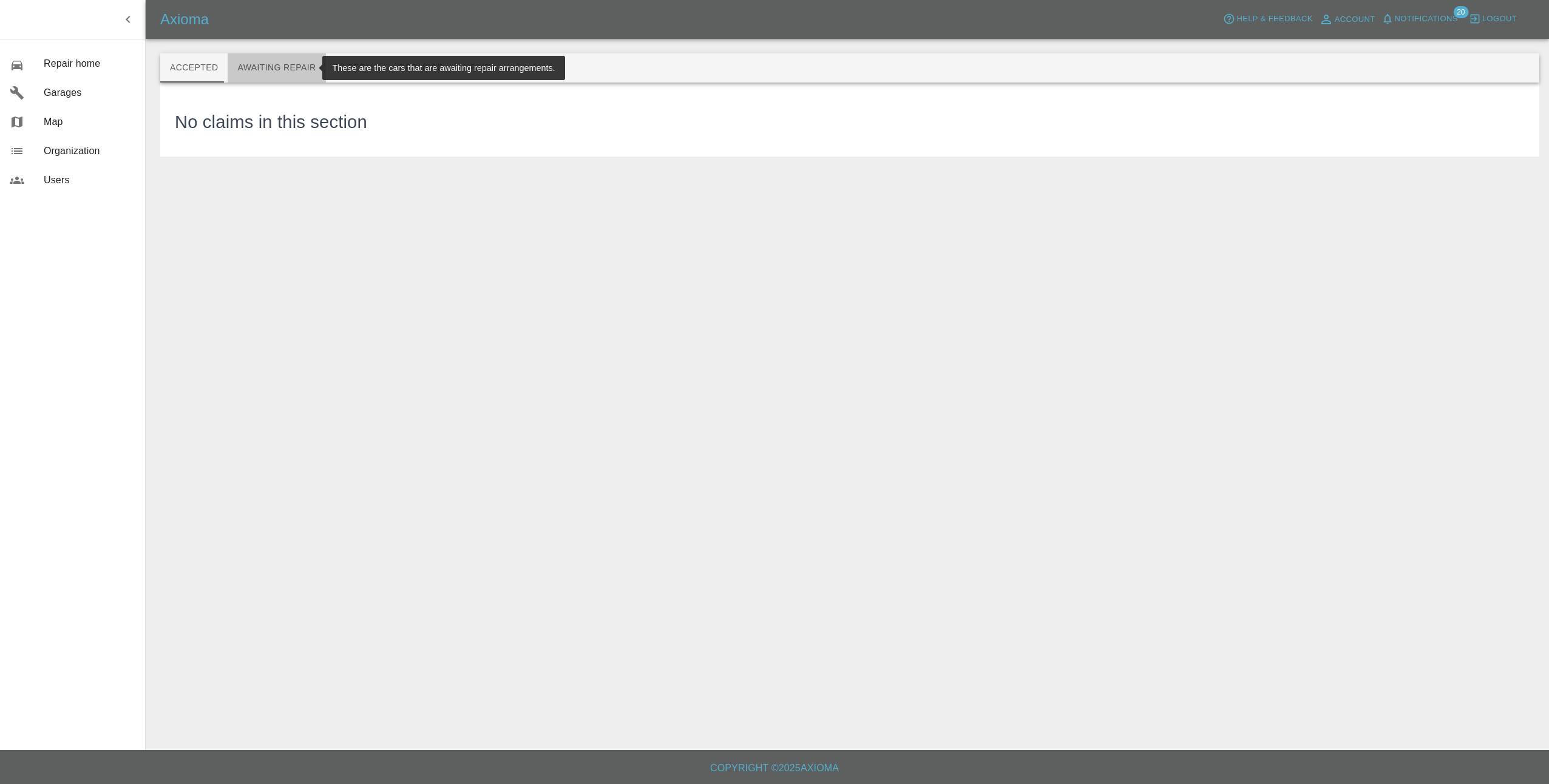
click at [280, 65] on button "Awaiting Repair" at bounding box center [277, 67] width 98 height 29
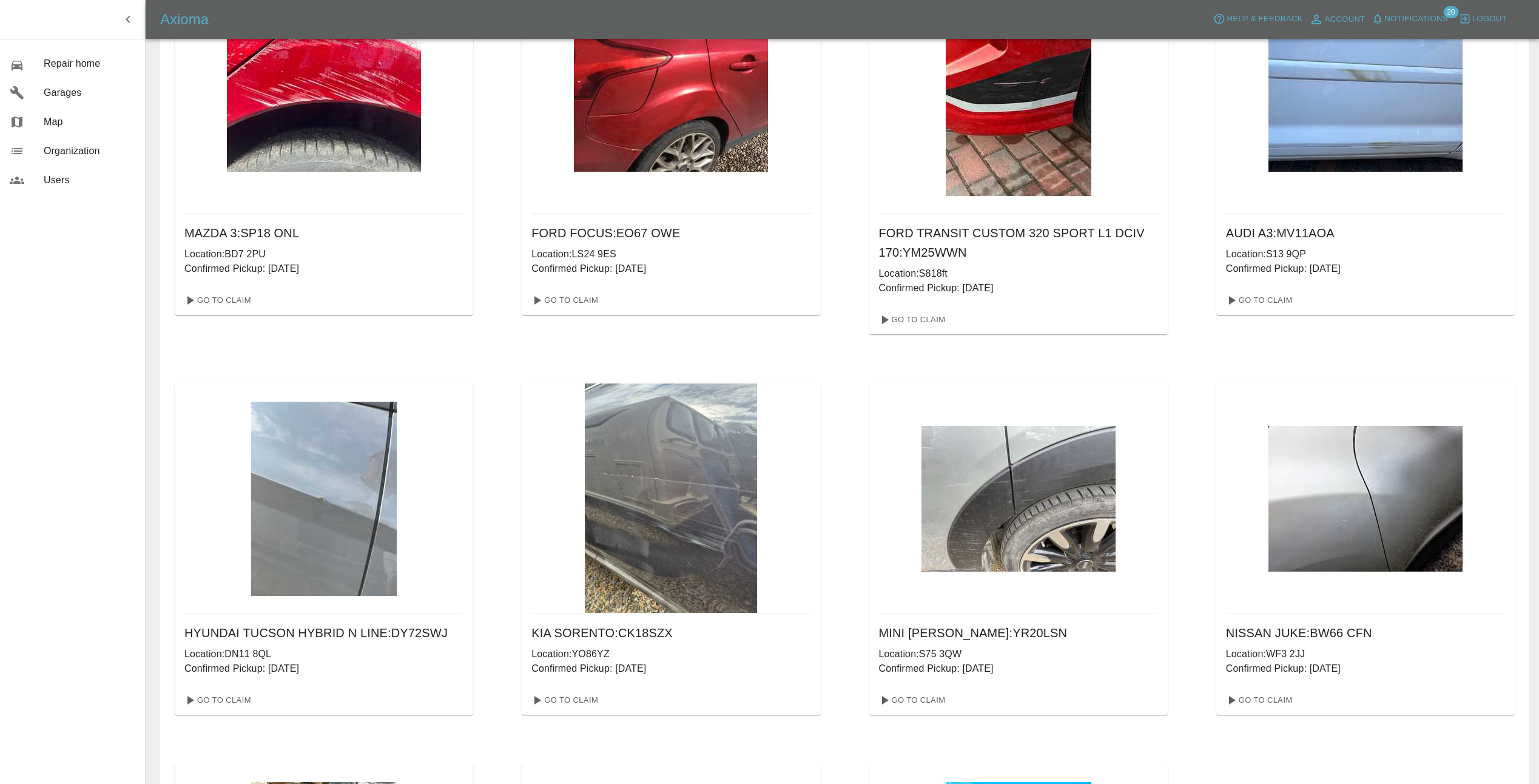
scroll to position [83, 0]
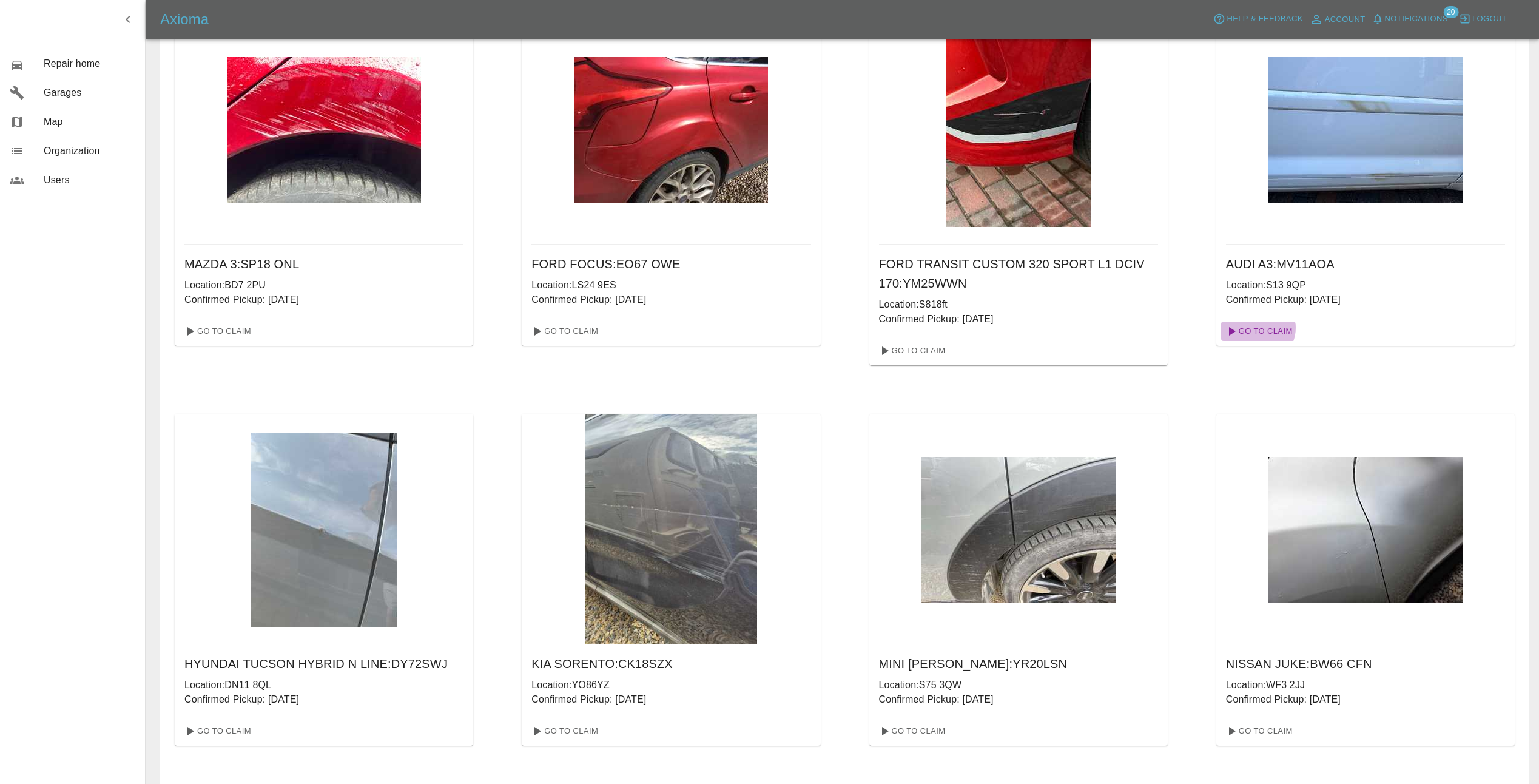
click at [1257, 328] on link "Go To Claim" at bounding box center [1258, 331] width 75 height 19
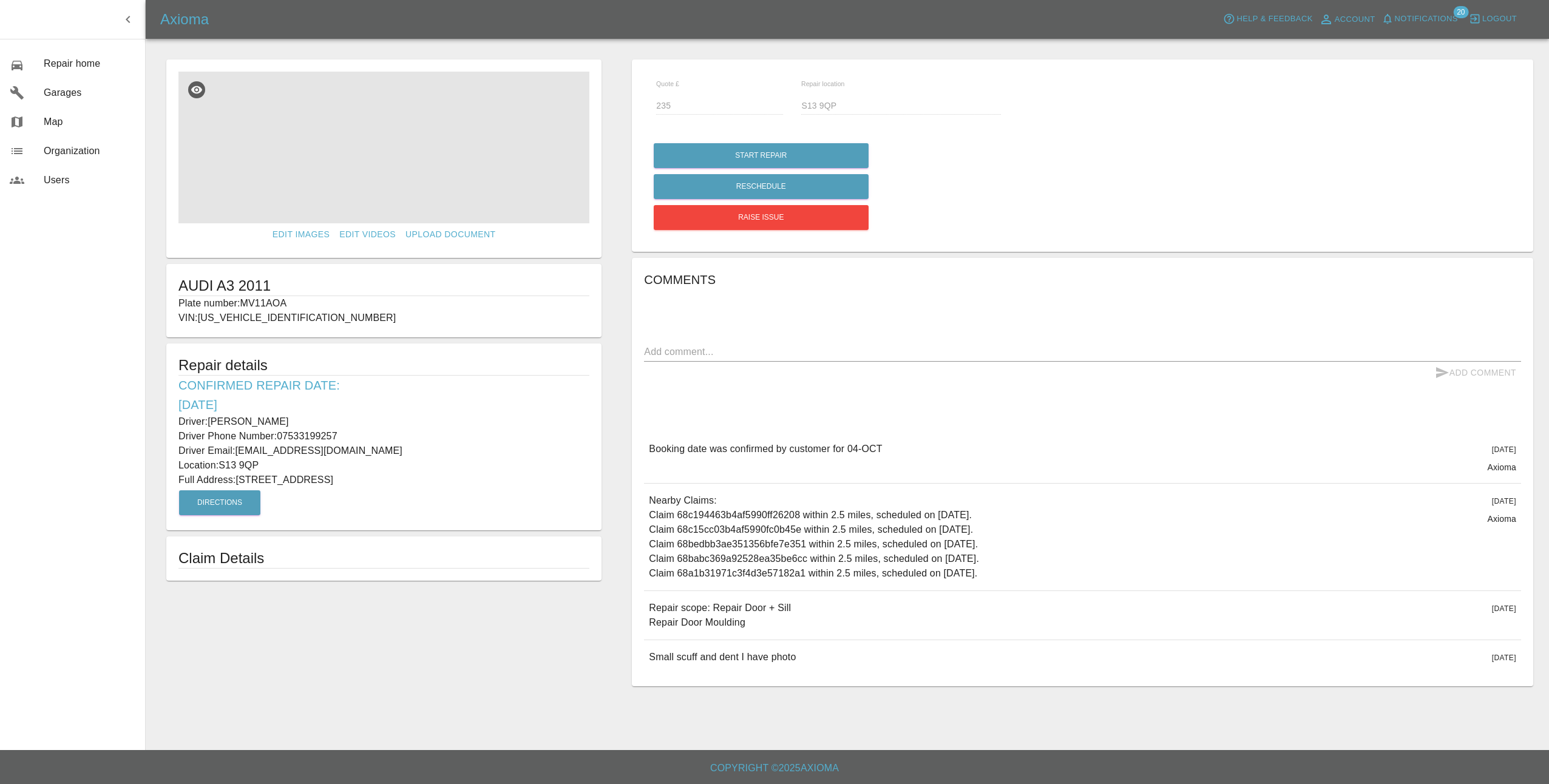
click at [396, 131] on img at bounding box center [383, 148] width 411 height 152
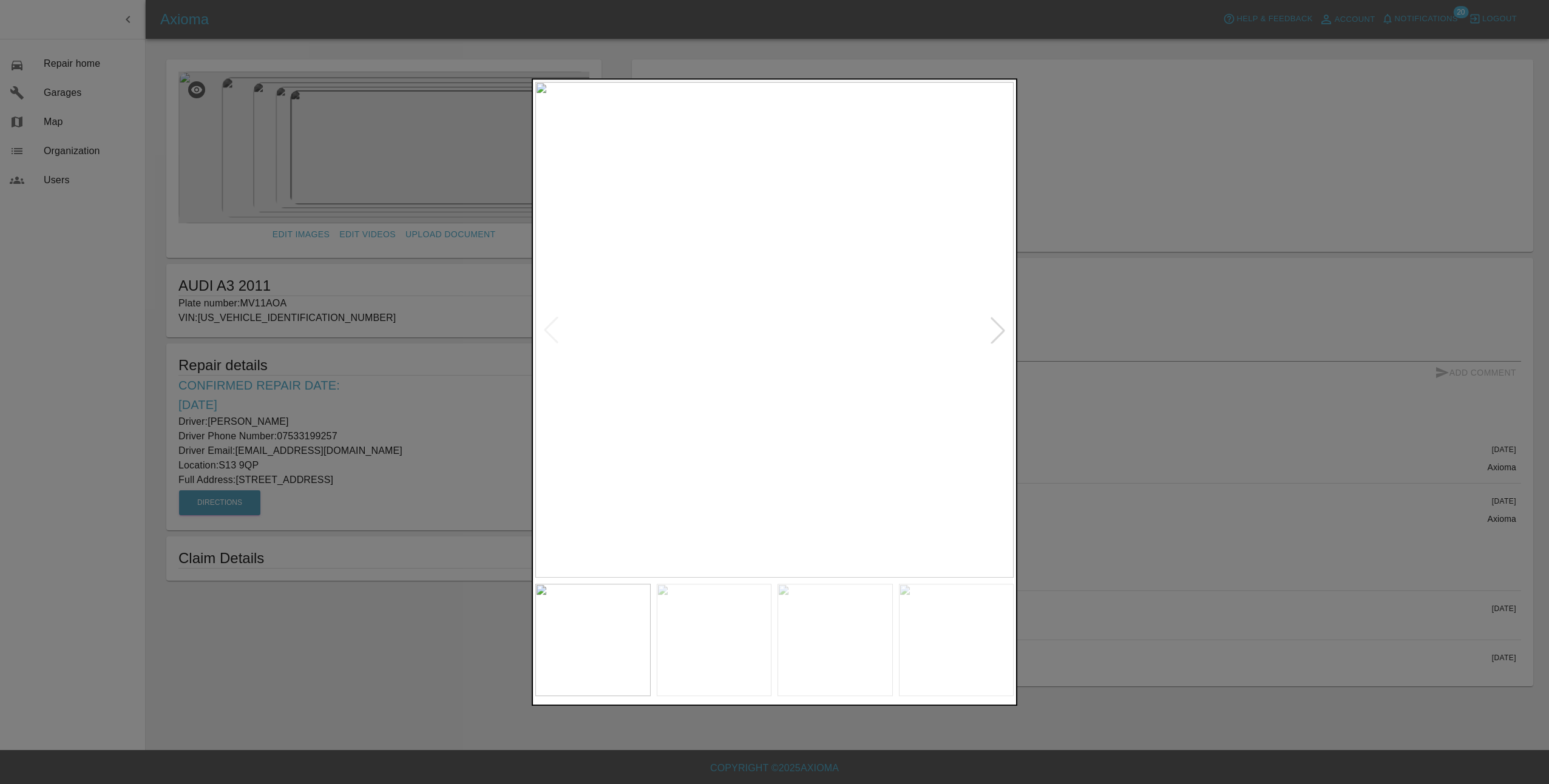
click at [999, 327] on div at bounding box center [998, 330] width 27 height 27
click at [1132, 424] on div at bounding box center [774, 392] width 1549 height 784
